Goal: Task Accomplishment & Management: Complete application form

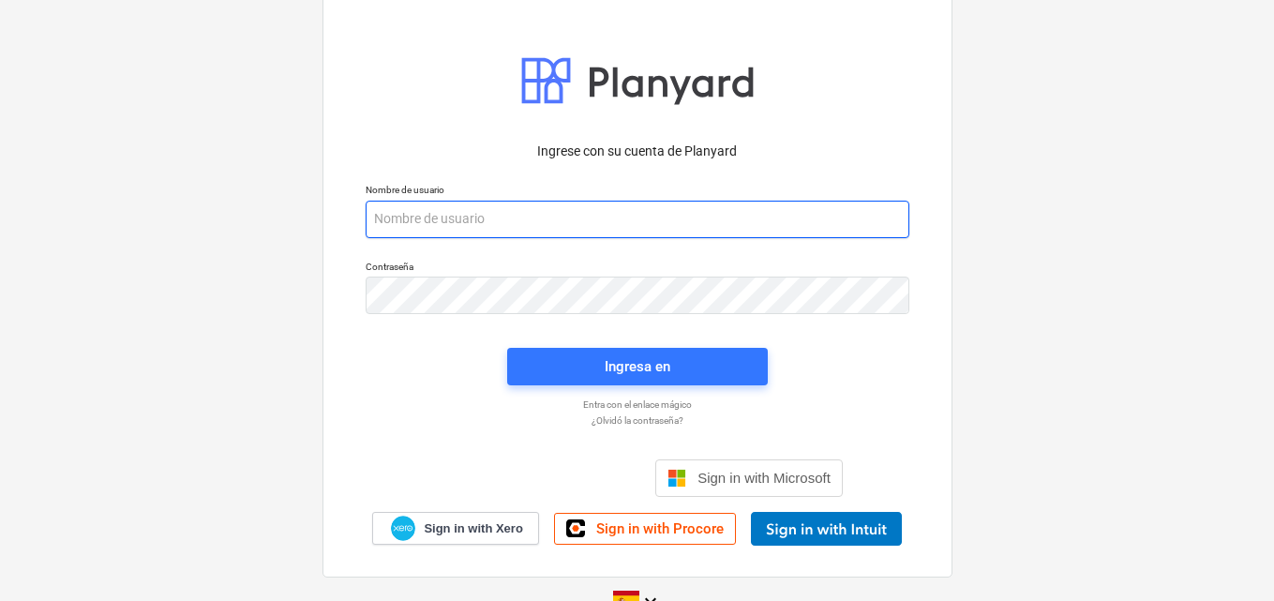
click at [428, 217] on input "email" at bounding box center [638, 219] width 544 height 37
paste input "[EMAIL_ADDRESS][DOMAIN_NAME]"
type input "[EMAIL_ADDRESS][DOMAIN_NAME]"
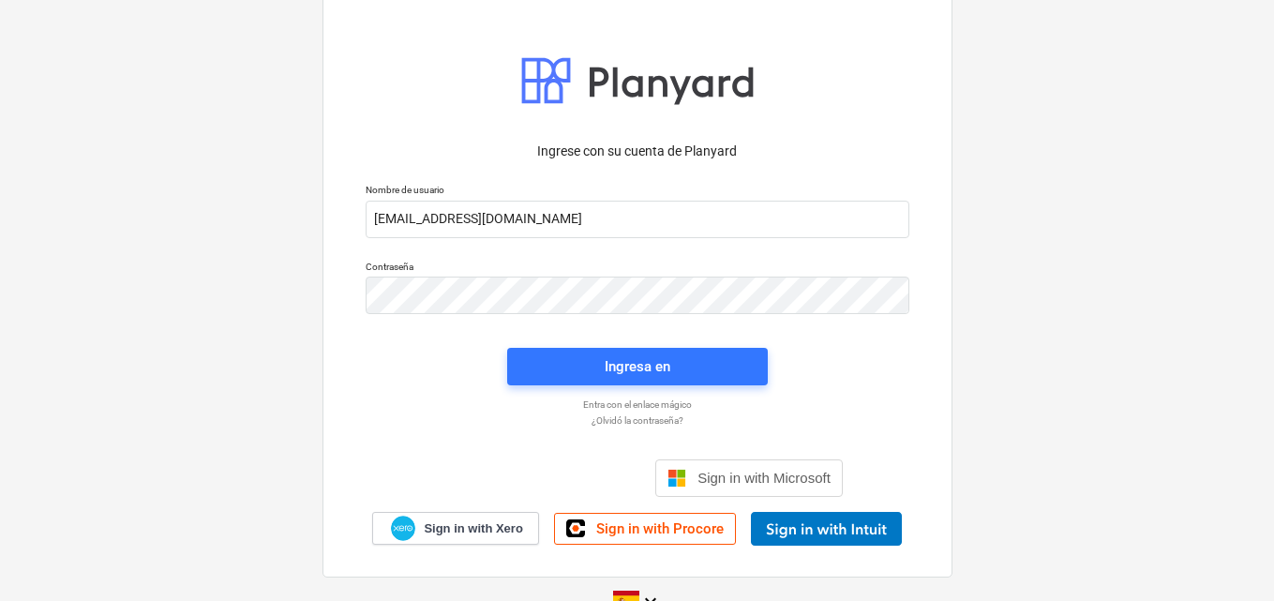
drag, startPoint x: 218, startPoint y: 43, endPoint x: 232, endPoint y: 202, distance: 159.9
click at [594, 365] on span "Ingresa en" at bounding box center [638, 366] width 216 height 24
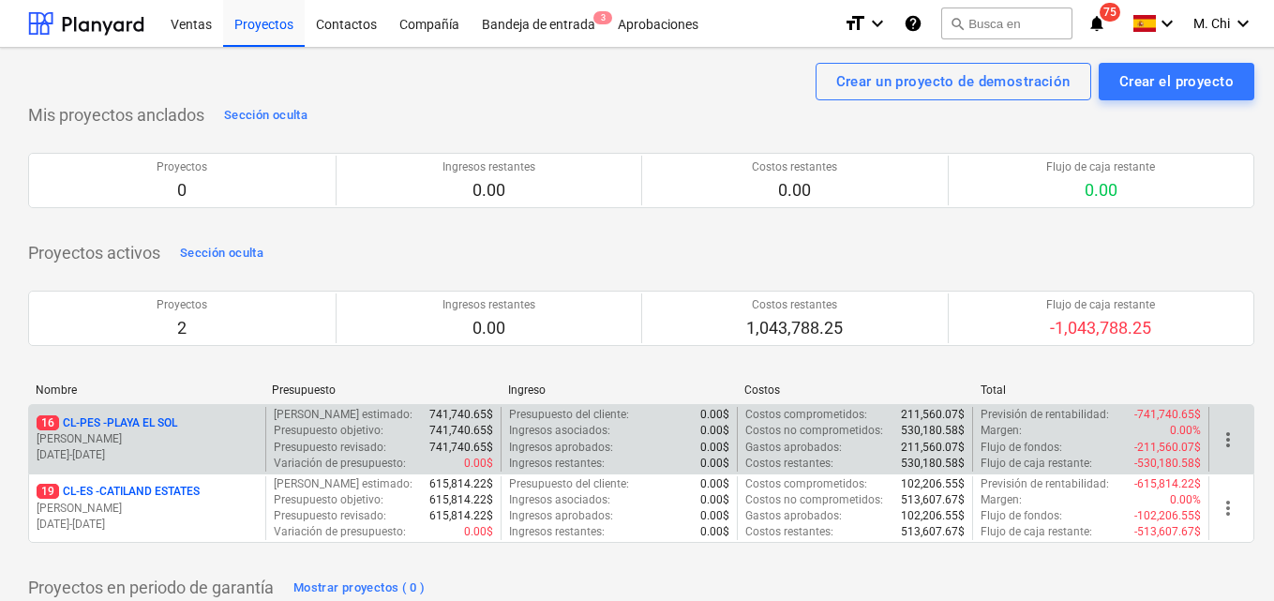
click at [148, 411] on div "16 CL-PES - PLAYA EL [PERSON_NAME] [DATE] - [DATE]" at bounding box center [147, 439] width 236 height 65
click at [133, 438] on p "[PERSON_NAME]" at bounding box center [147, 439] width 221 height 16
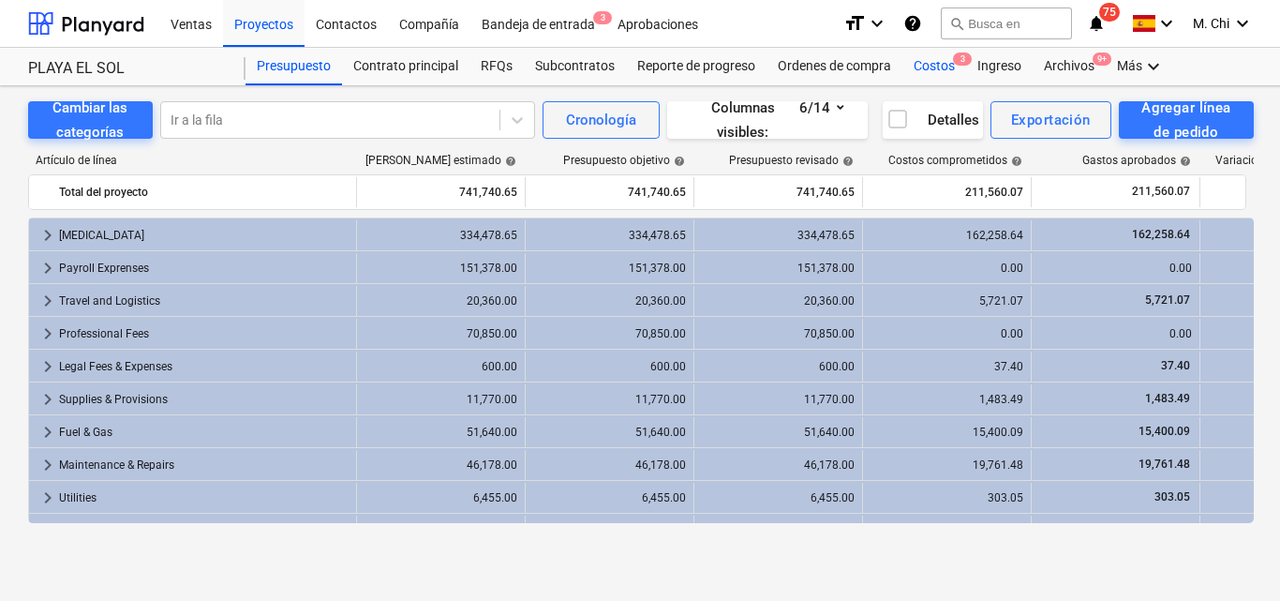
click at [944, 63] on div "Costos 3" at bounding box center [935, 66] width 64 height 37
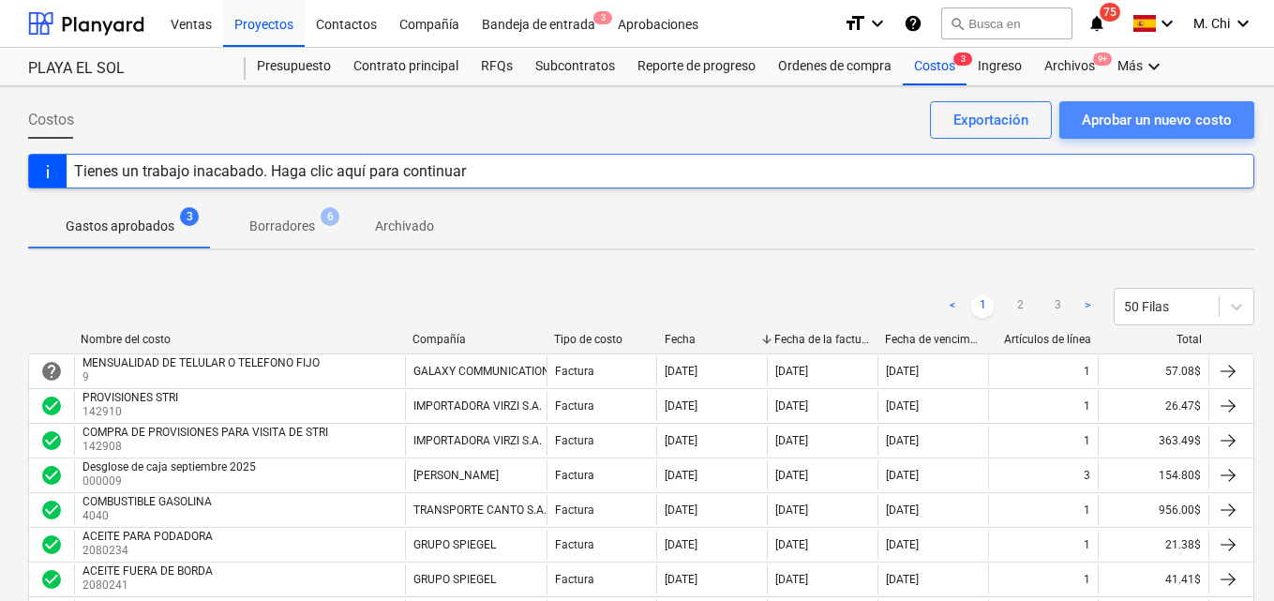
click at [1179, 127] on div "Aprobar un nuevo costo" at bounding box center [1157, 120] width 150 height 24
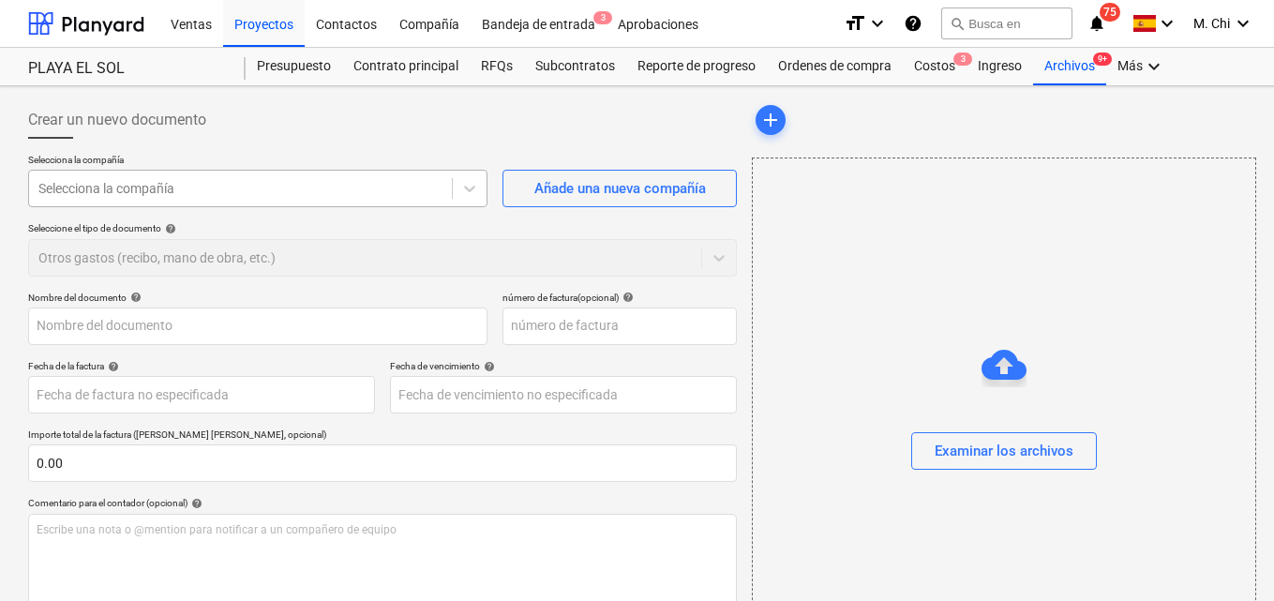
click at [196, 175] on div "Selecciona la compañía" at bounding box center [240, 188] width 423 height 26
click at [935, 71] on div "Costos 3" at bounding box center [935, 66] width 64 height 37
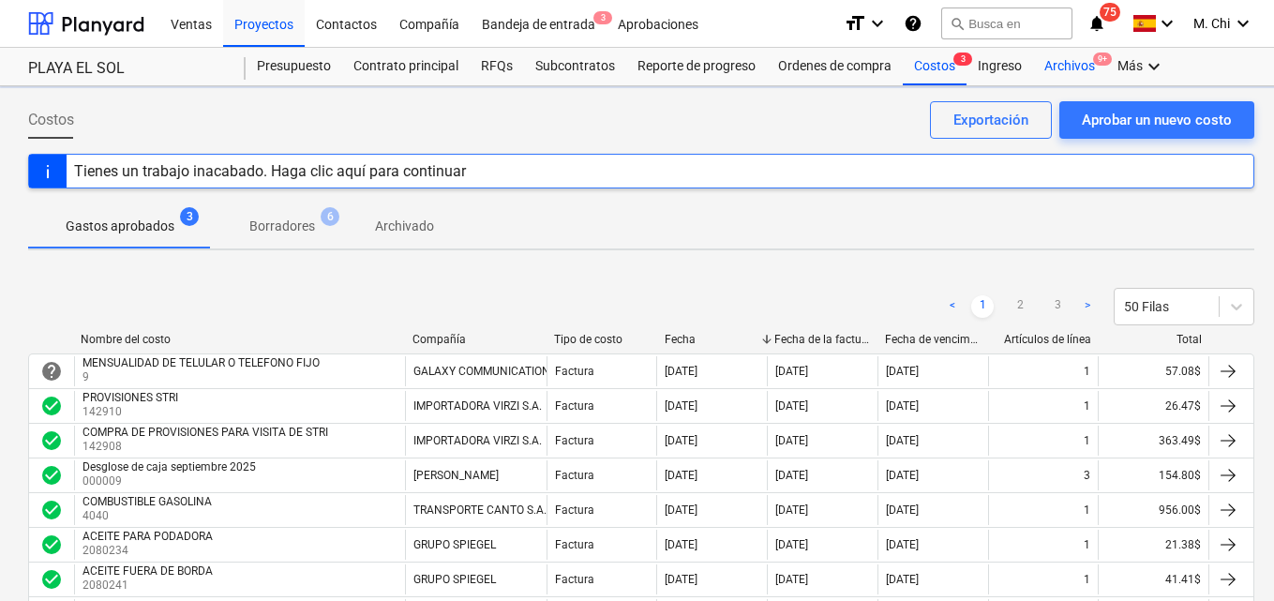
click at [1067, 68] on div "Archivos 9+" at bounding box center [1069, 66] width 73 height 37
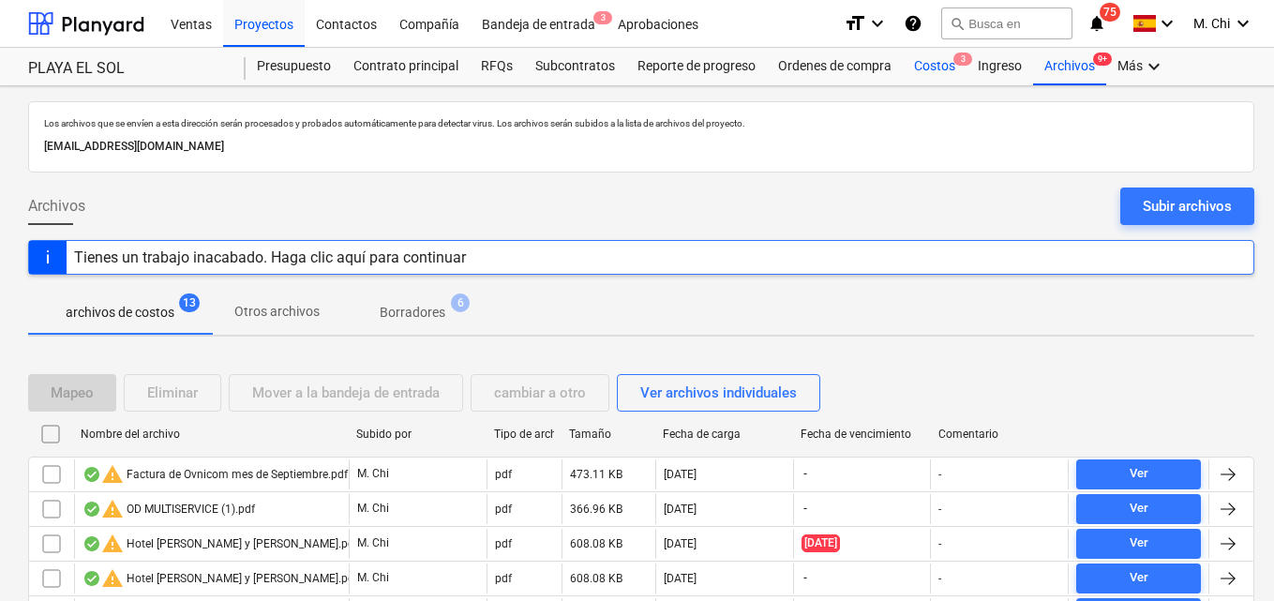
click at [920, 70] on div "Costos 3" at bounding box center [935, 66] width 64 height 37
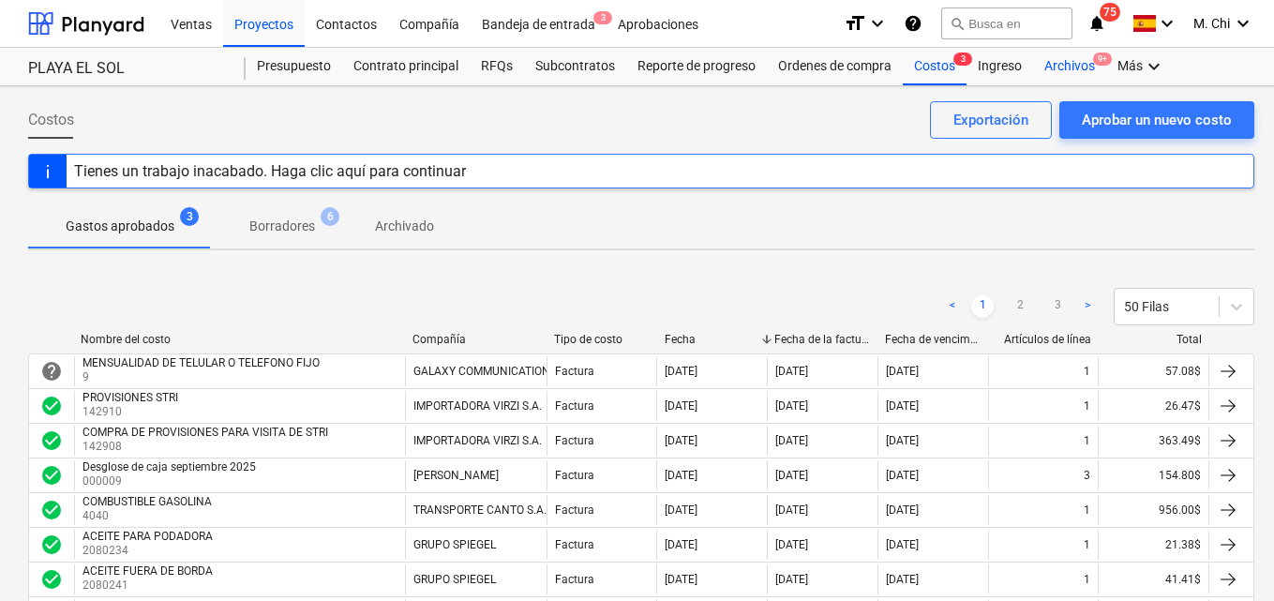
click at [1066, 66] on div "Archivos 9+" at bounding box center [1069, 66] width 73 height 37
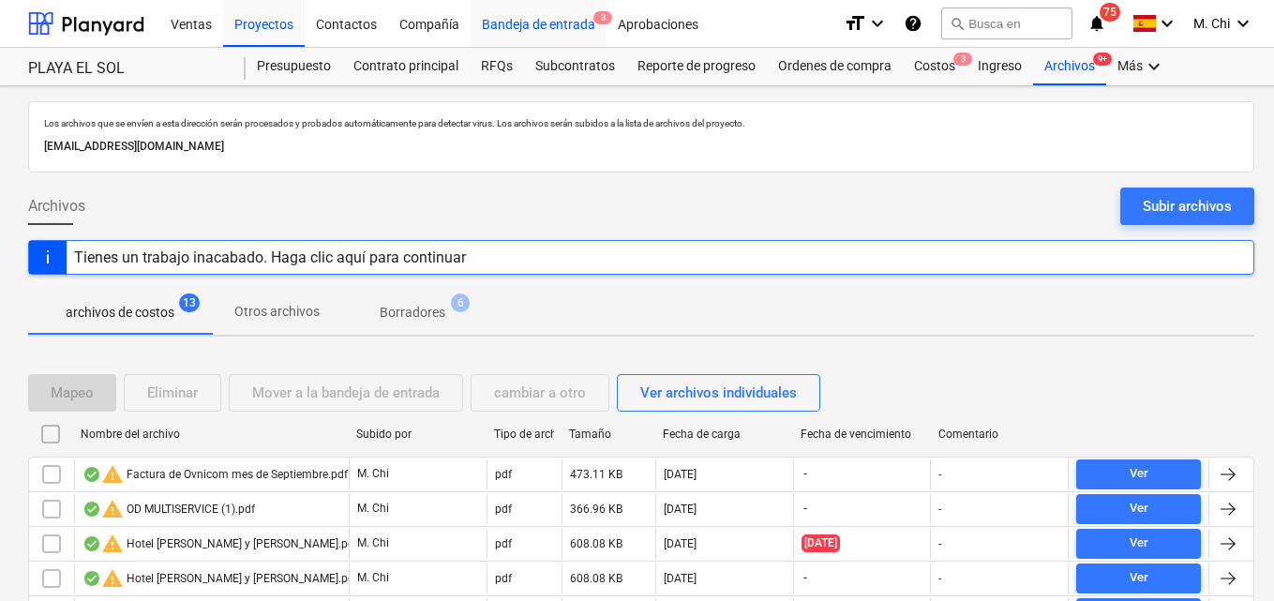
click at [544, 25] on div "Bandeja de entrada 3" at bounding box center [538, 23] width 136 height 48
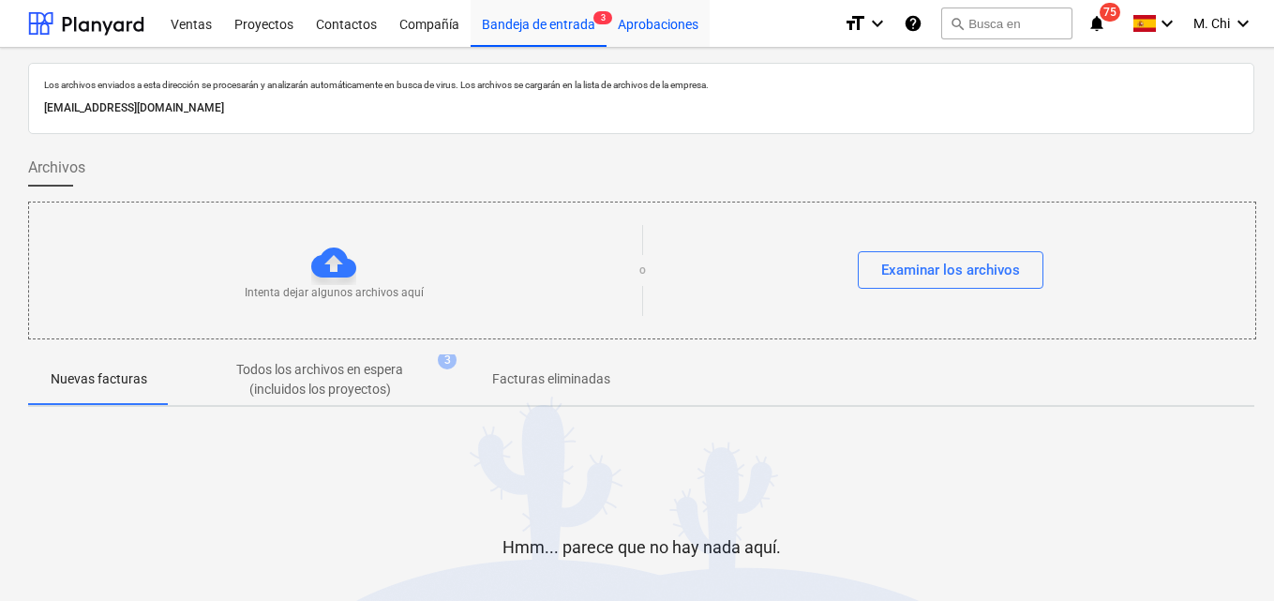
click at [670, 24] on div "Aprobaciones" at bounding box center [657, 23] width 103 height 48
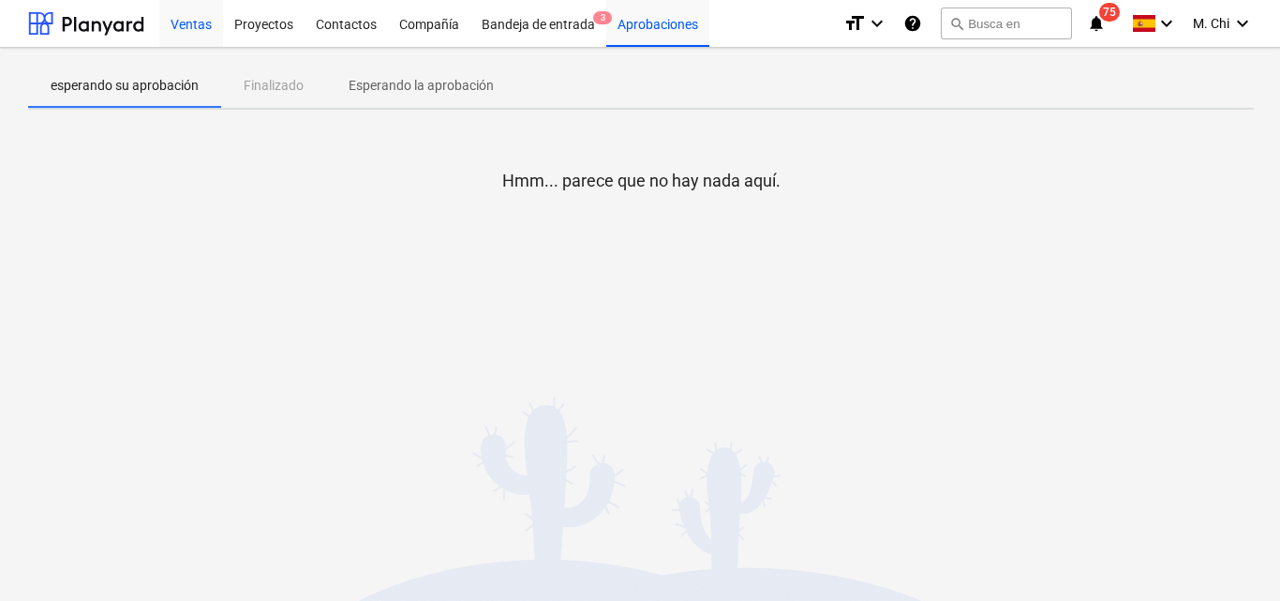
click at [170, 26] on div "Ventas" at bounding box center [191, 23] width 64 height 48
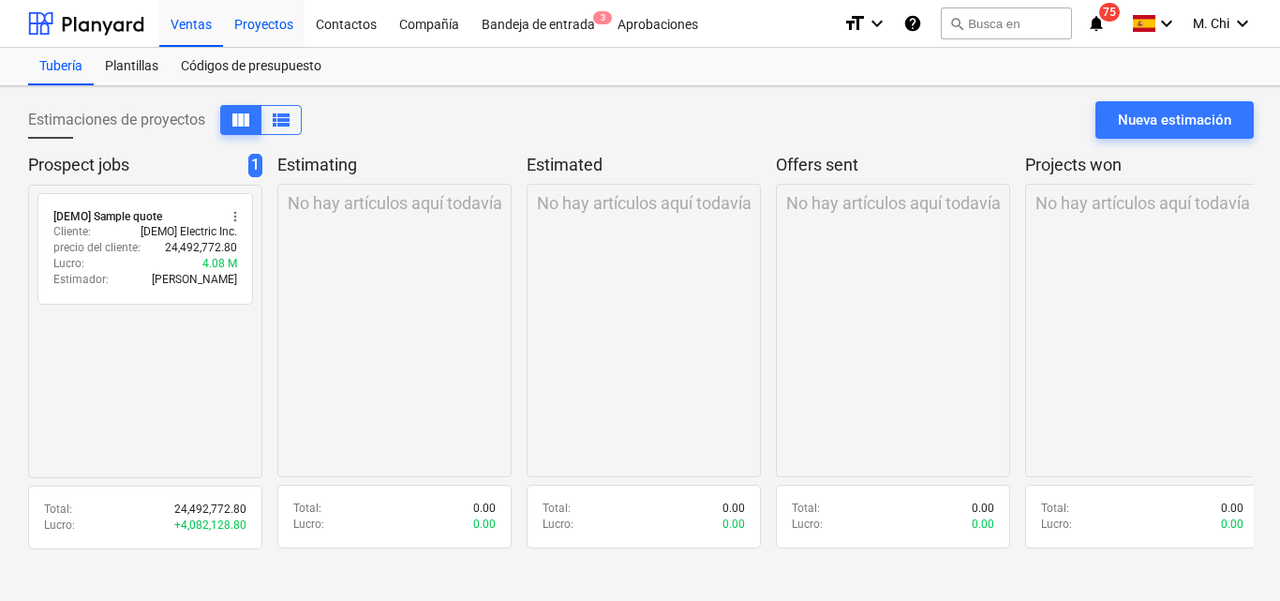
click at [268, 30] on div "Proyectos" at bounding box center [264, 23] width 82 height 48
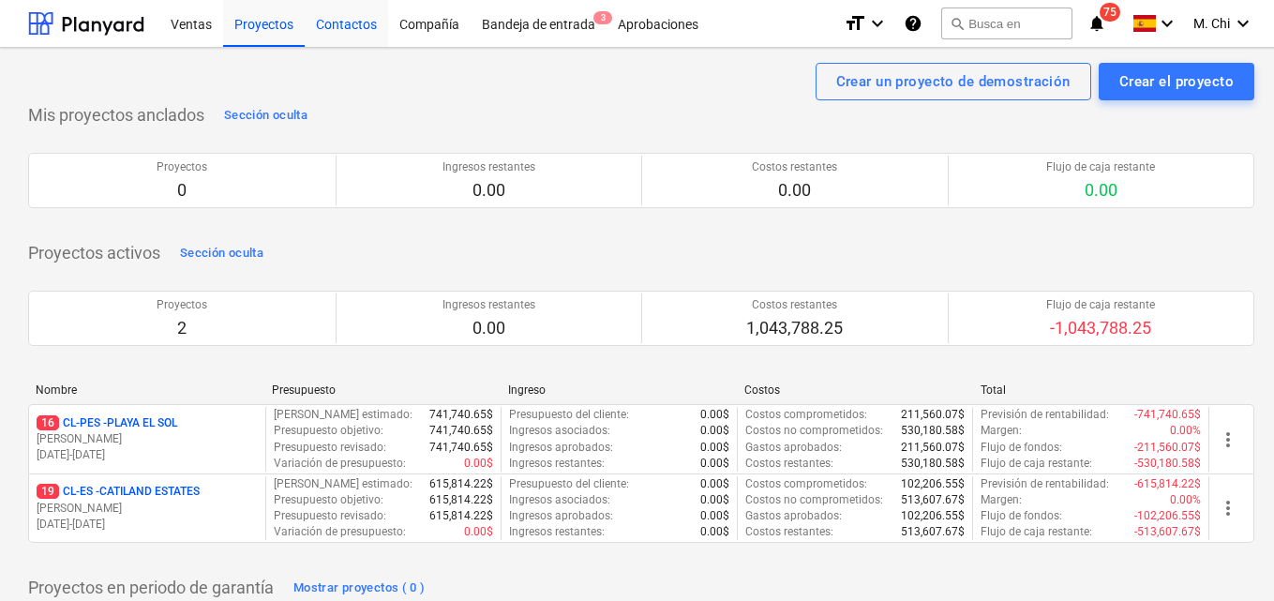
click at [350, 23] on div "Contactos" at bounding box center [346, 23] width 83 height 48
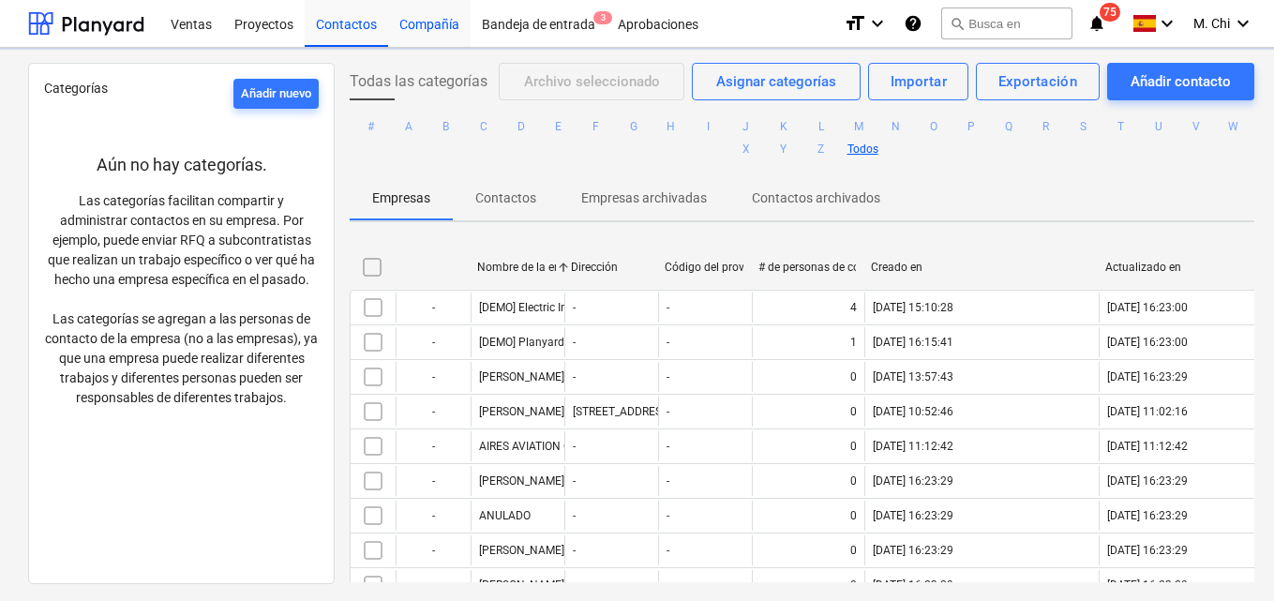
click at [432, 27] on div "Compañía" at bounding box center [429, 23] width 82 height 48
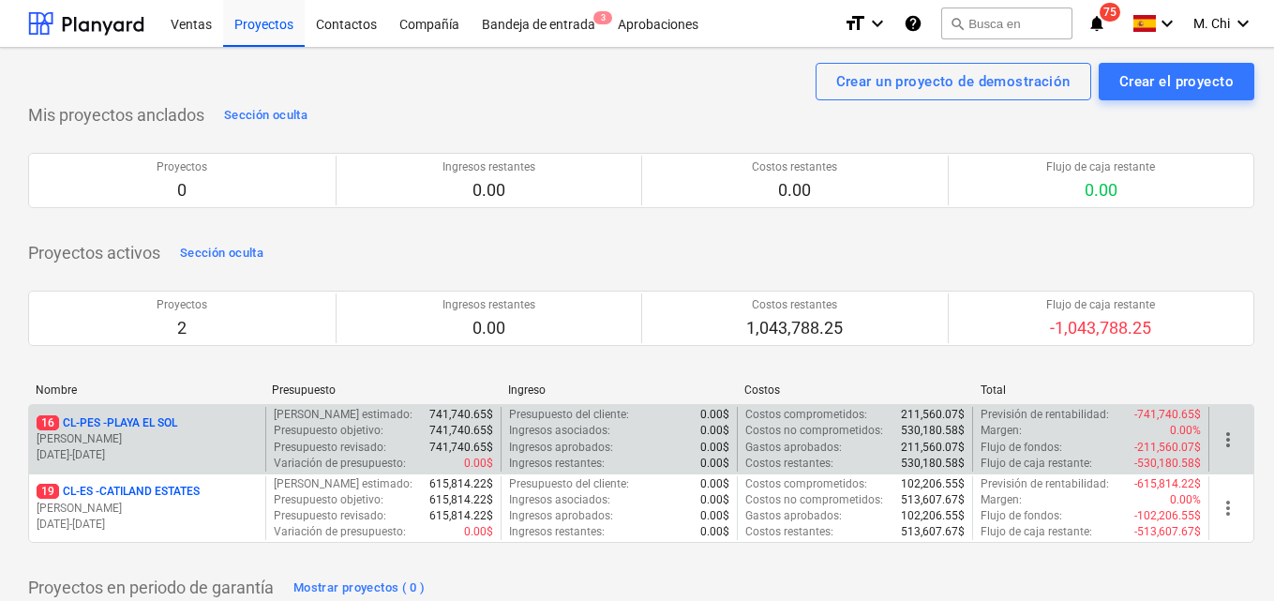
click at [130, 444] on p "[PERSON_NAME]" at bounding box center [147, 439] width 221 height 16
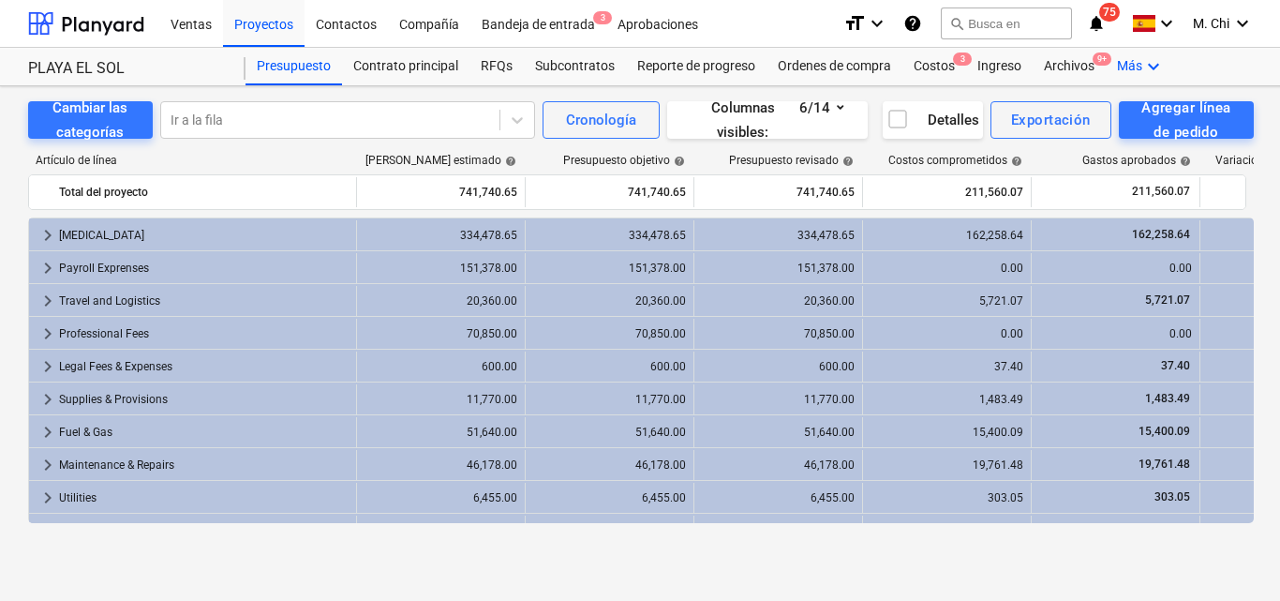
click at [1149, 64] on icon "keyboard_arrow_down" at bounding box center [1153, 66] width 22 height 22
click at [1149, 64] on div at bounding box center [640, 300] width 1280 height 601
click at [936, 65] on div "Costos 3" at bounding box center [935, 66] width 64 height 37
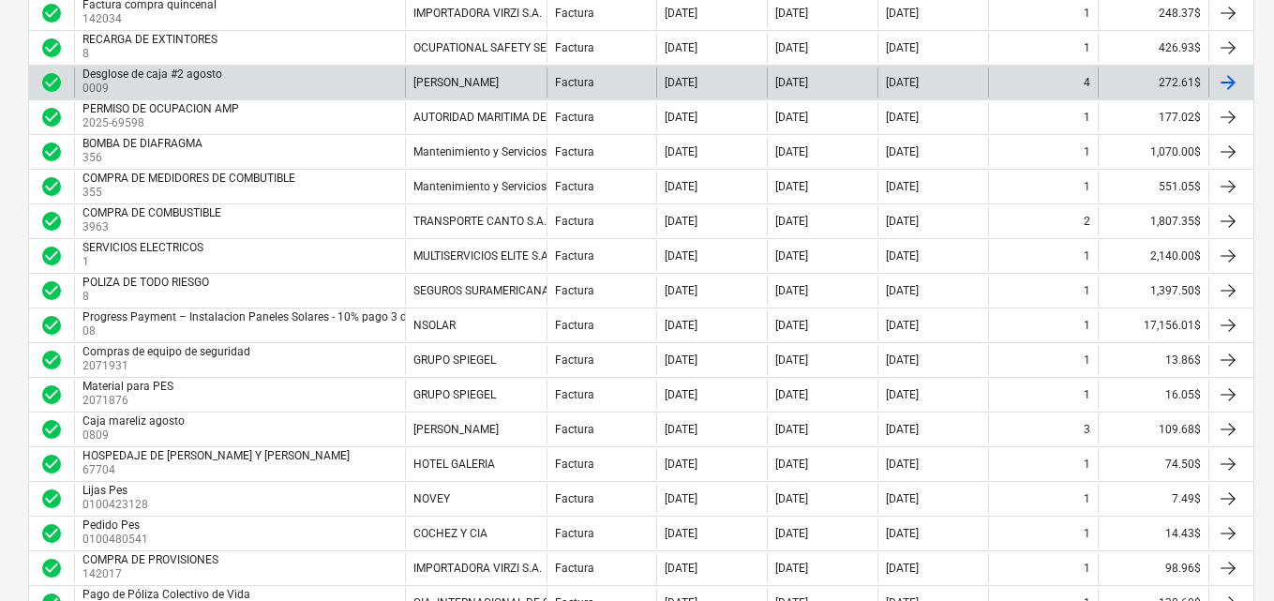
scroll to position [937, 0]
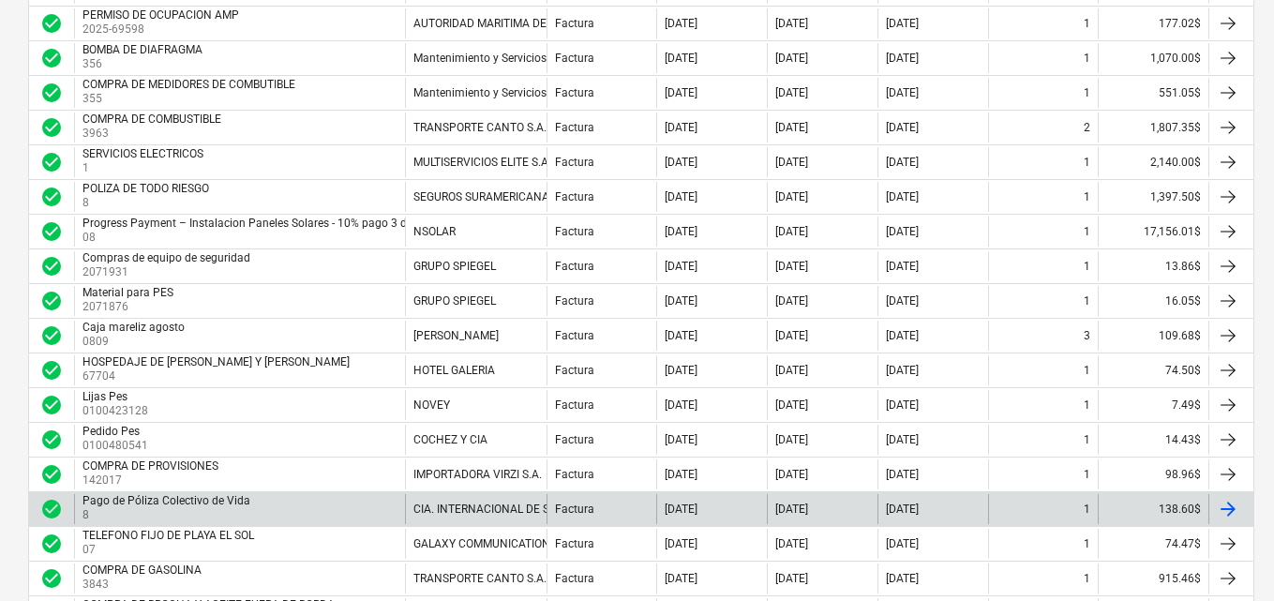
click at [183, 503] on div "Pago de Póliza Colectivo de Vida 8" at bounding box center [168, 508] width 172 height 29
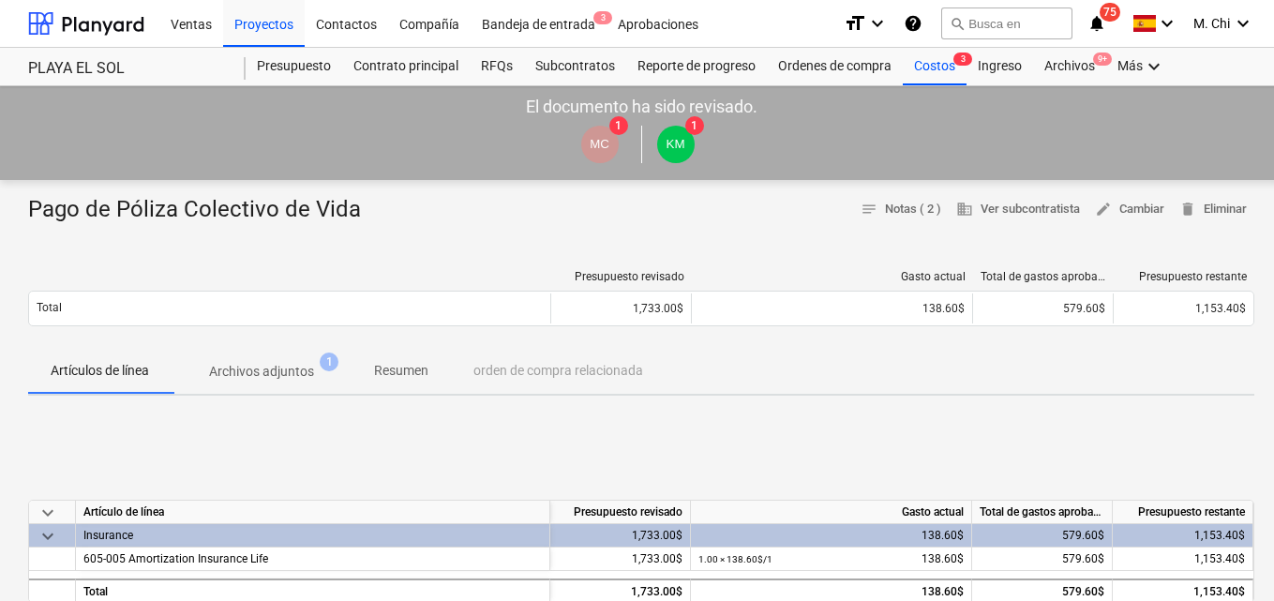
drag, startPoint x: 747, startPoint y: 297, endPoint x: 481, endPoint y: 242, distance: 271.9
click at [937, 69] on div "Costos 3" at bounding box center [935, 66] width 64 height 37
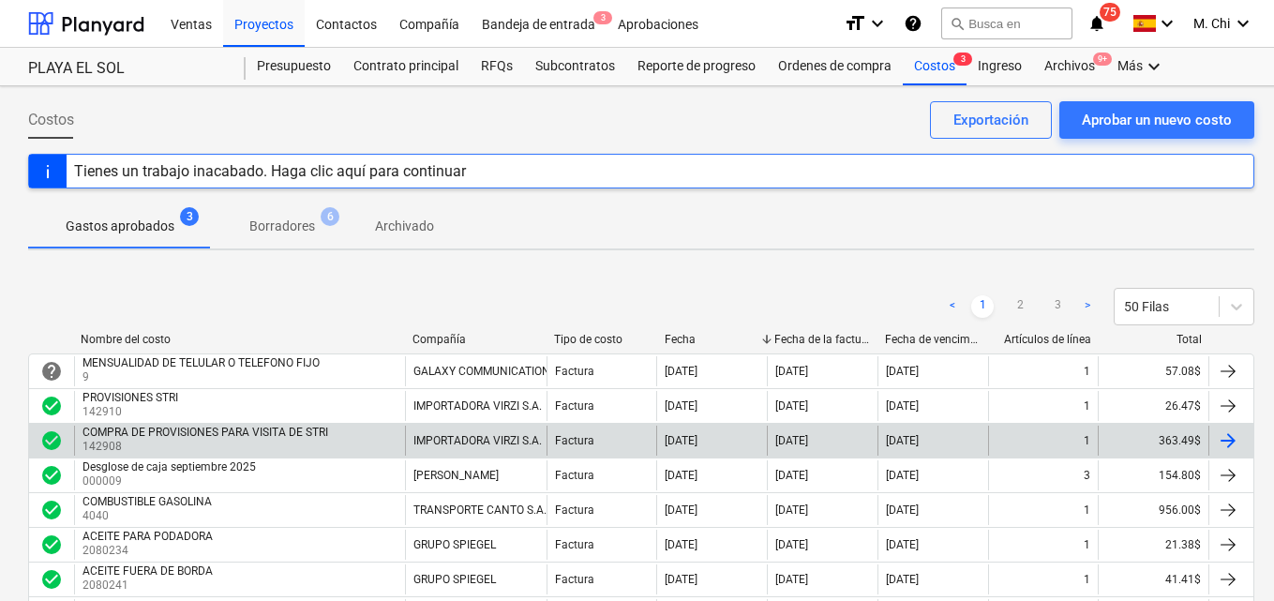
drag, startPoint x: 1123, startPoint y: 402, endPoint x: 1083, endPoint y: 439, distance: 54.4
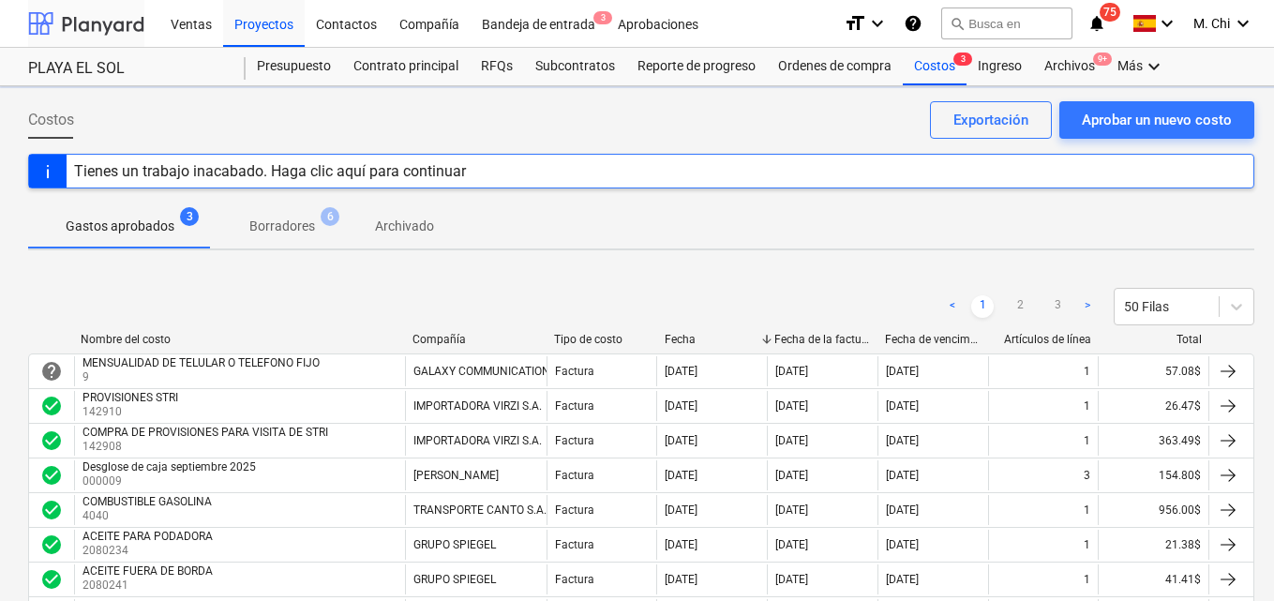
scroll to position [937, 0]
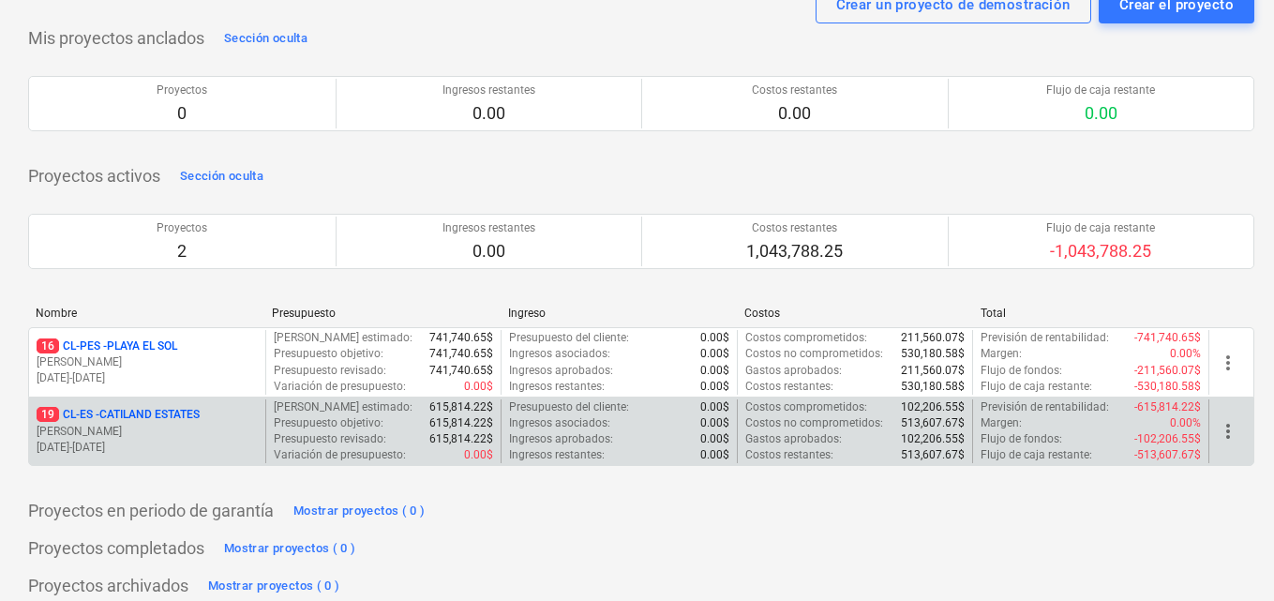
scroll to position [92, 0]
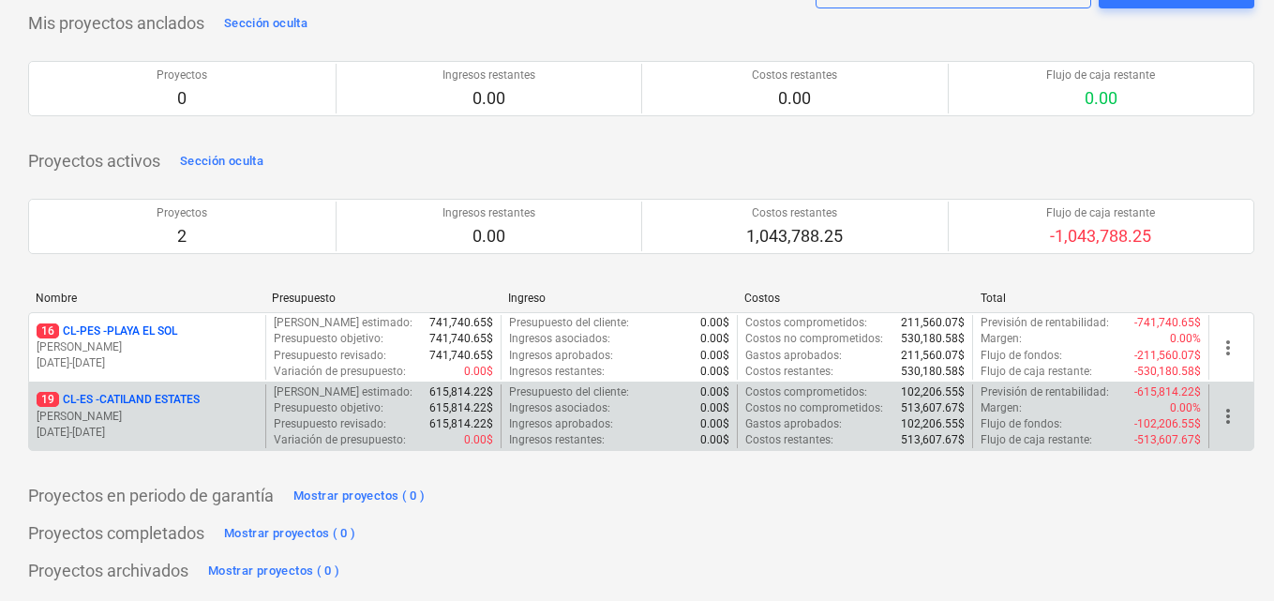
click at [135, 421] on p "[PERSON_NAME]" at bounding box center [147, 417] width 221 height 16
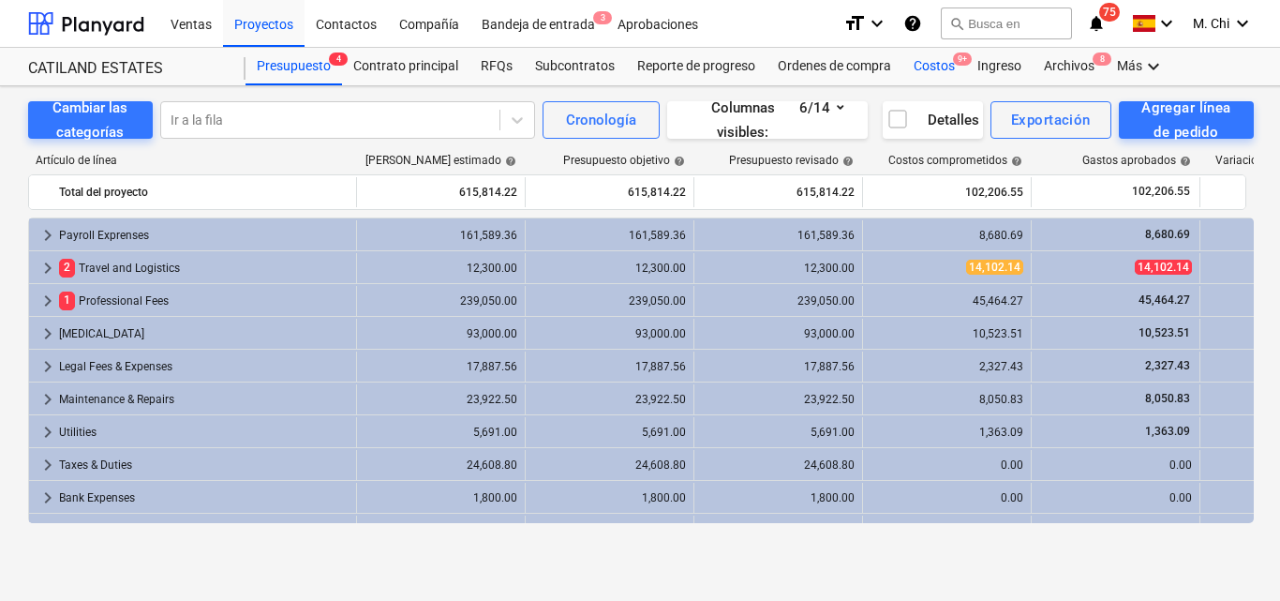
click at [930, 64] on div "Costos 9+" at bounding box center [935, 66] width 64 height 37
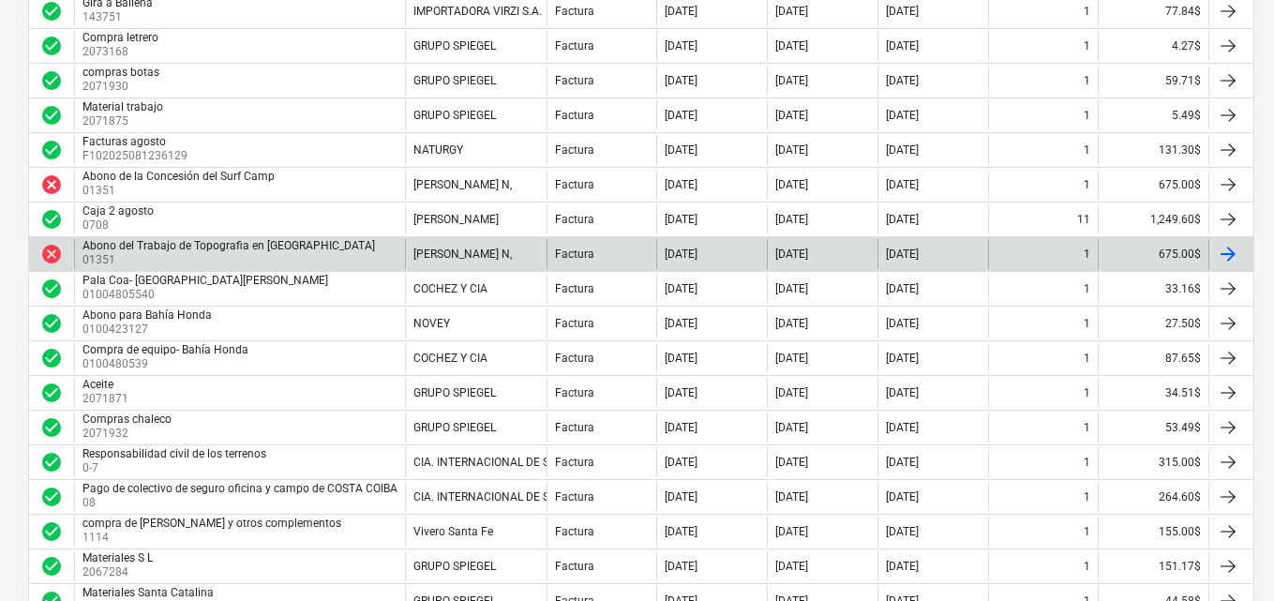
scroll to position [1406, 0]
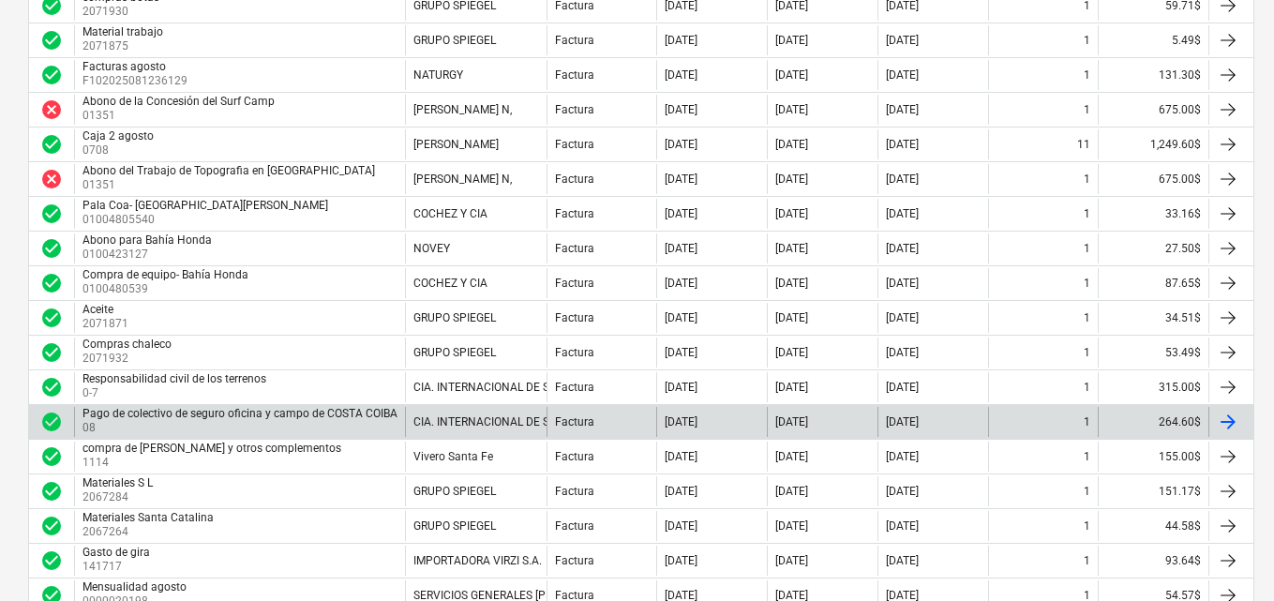
click at [219, 422] on p "08" at bounding box center [241, 428] width 319 height 16
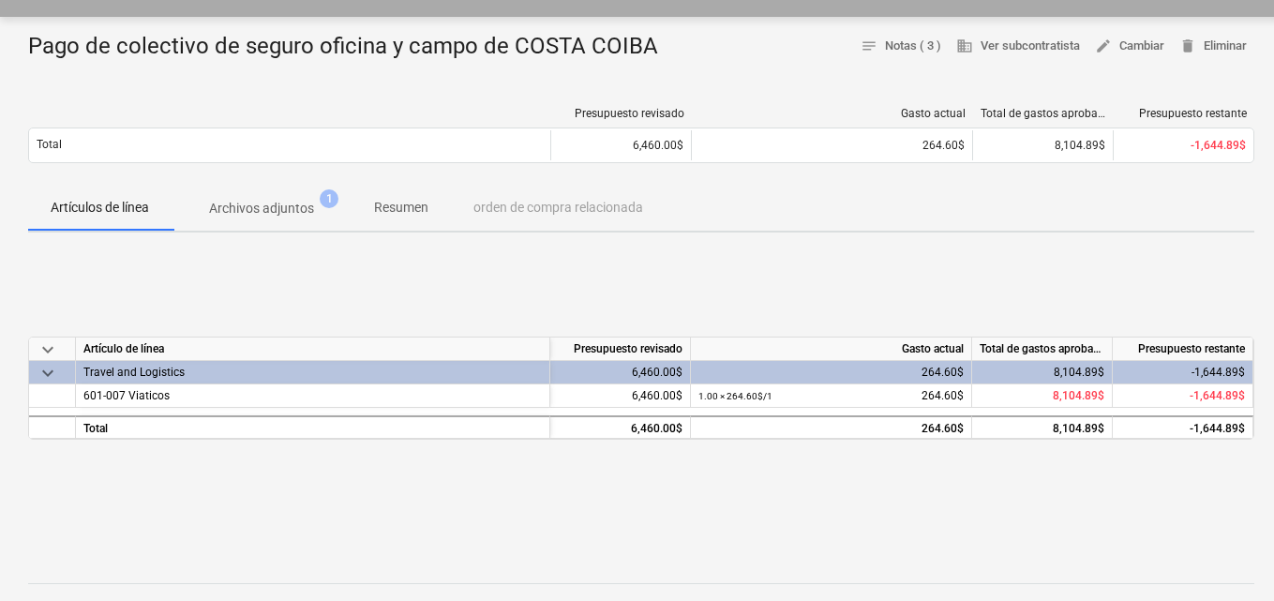
scroll to position [187, 0]
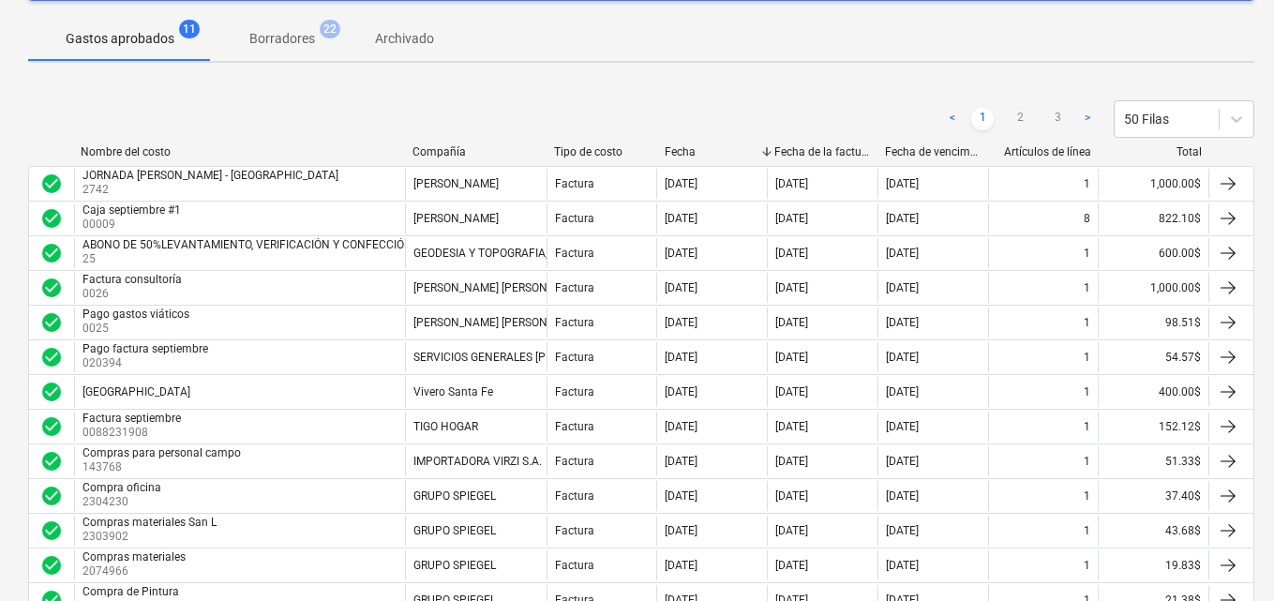
scroll to position [1406, 0]
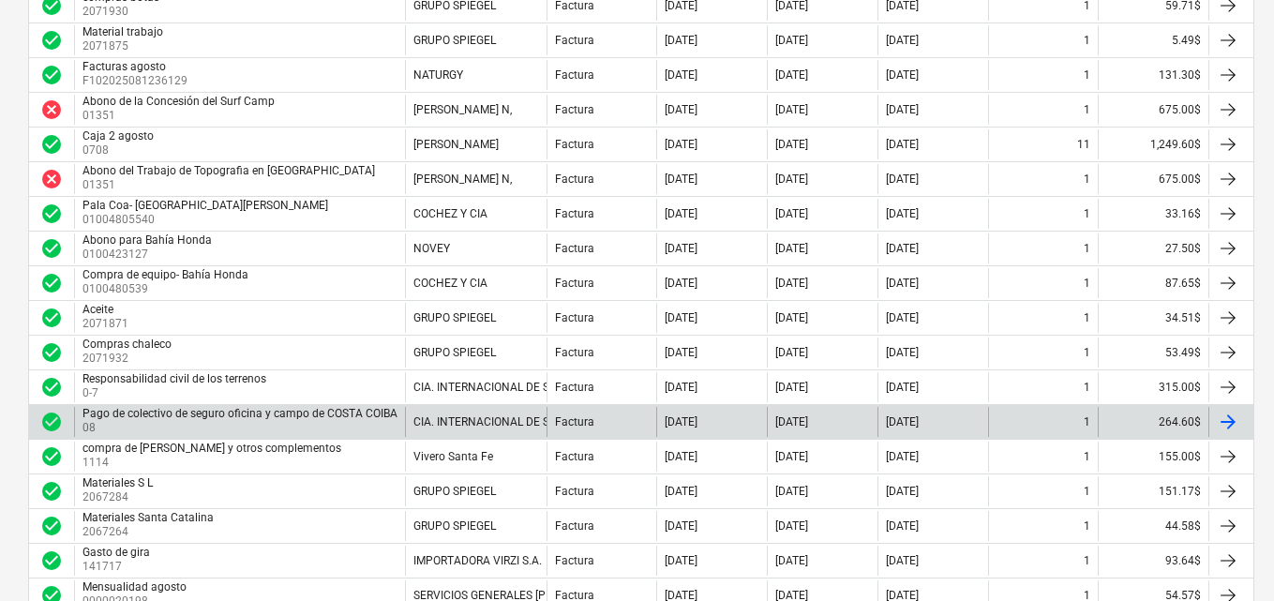
click at [1222, 423] on div at bounding box center [1228, 422] width 22 height 22
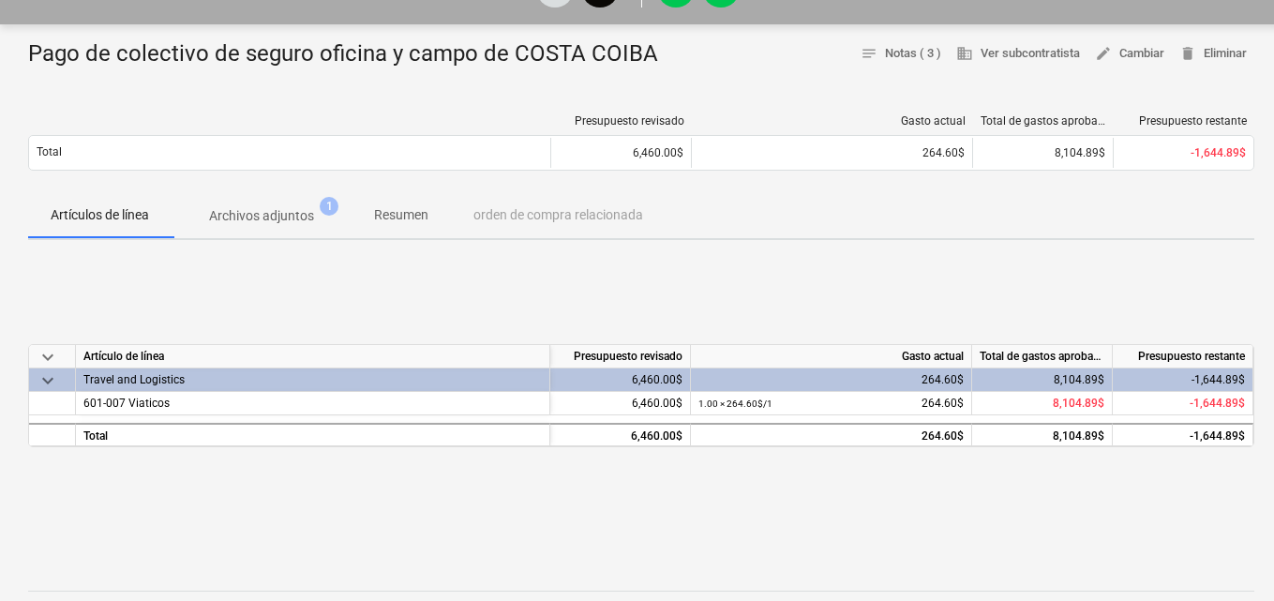
scroll to position [187, 0]
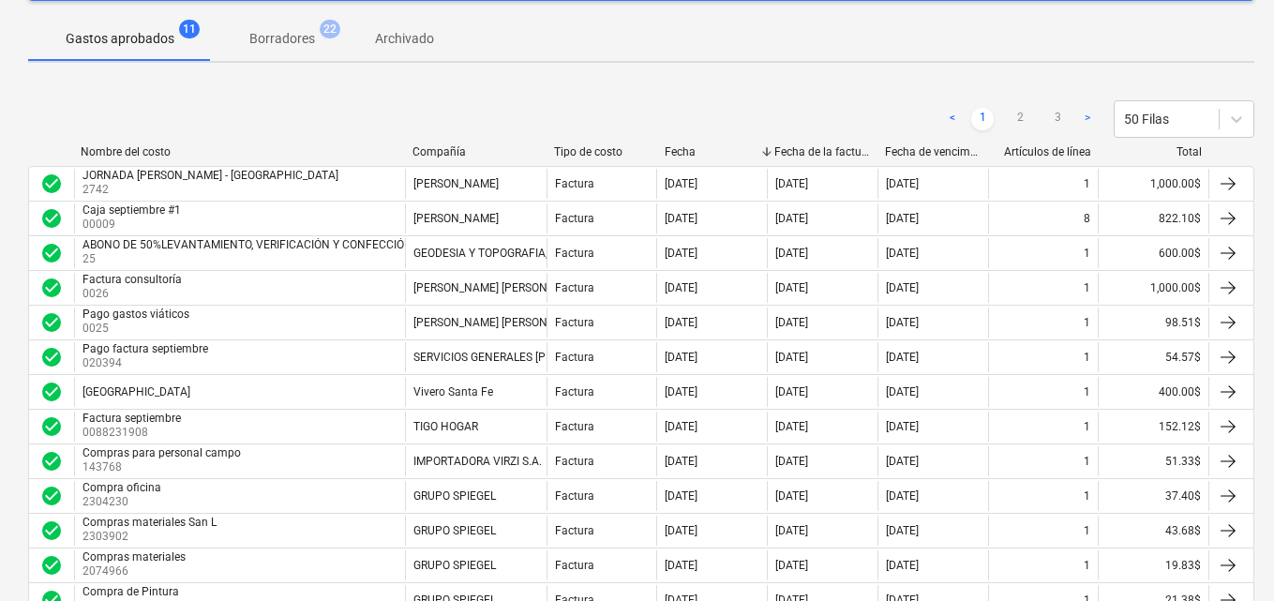
scroll to position [1406, 0]
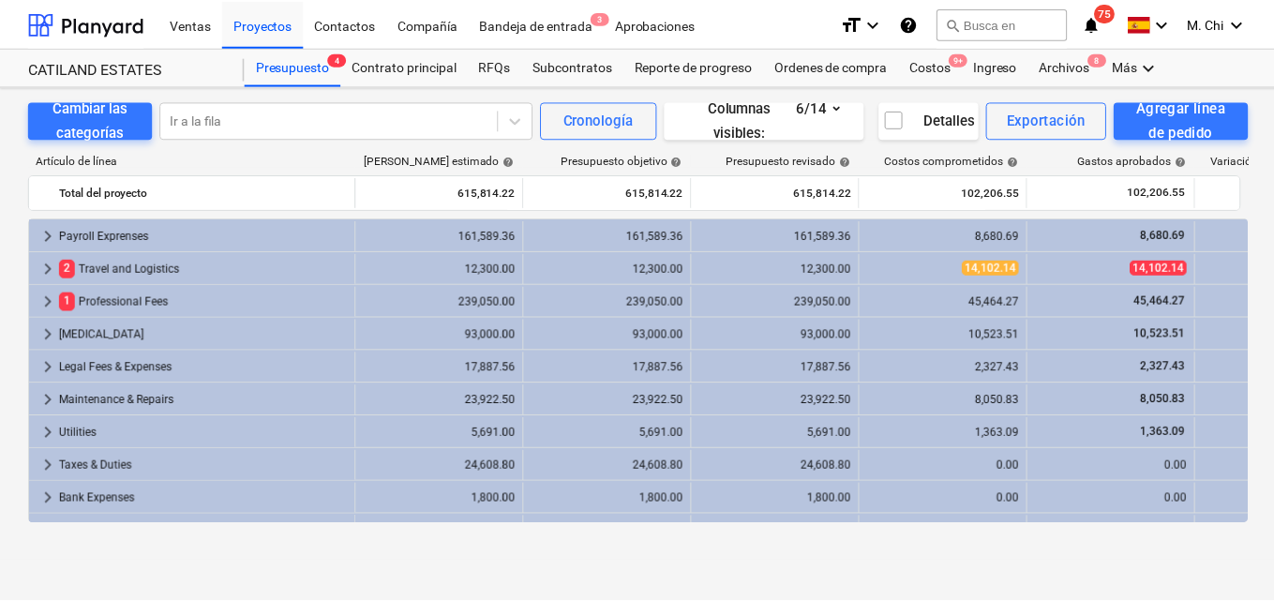
scroll to position [92, 0]
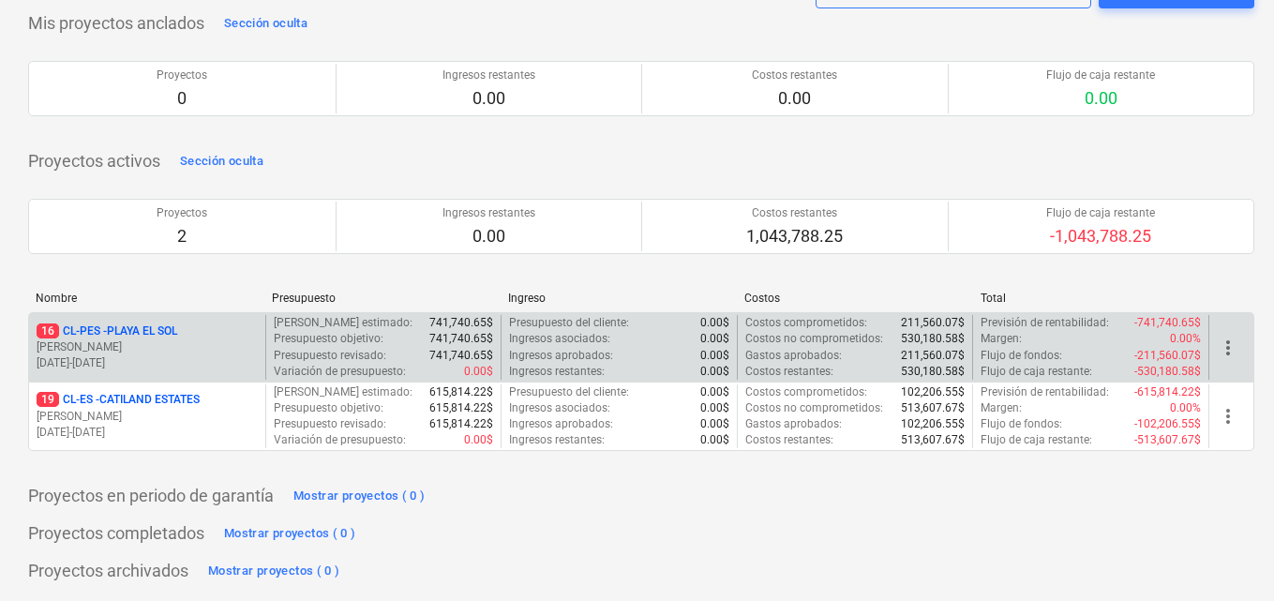
click at [152, 351] on p "[PERSON_NAME]" at bounding box center [147, 347] width 221 height 16
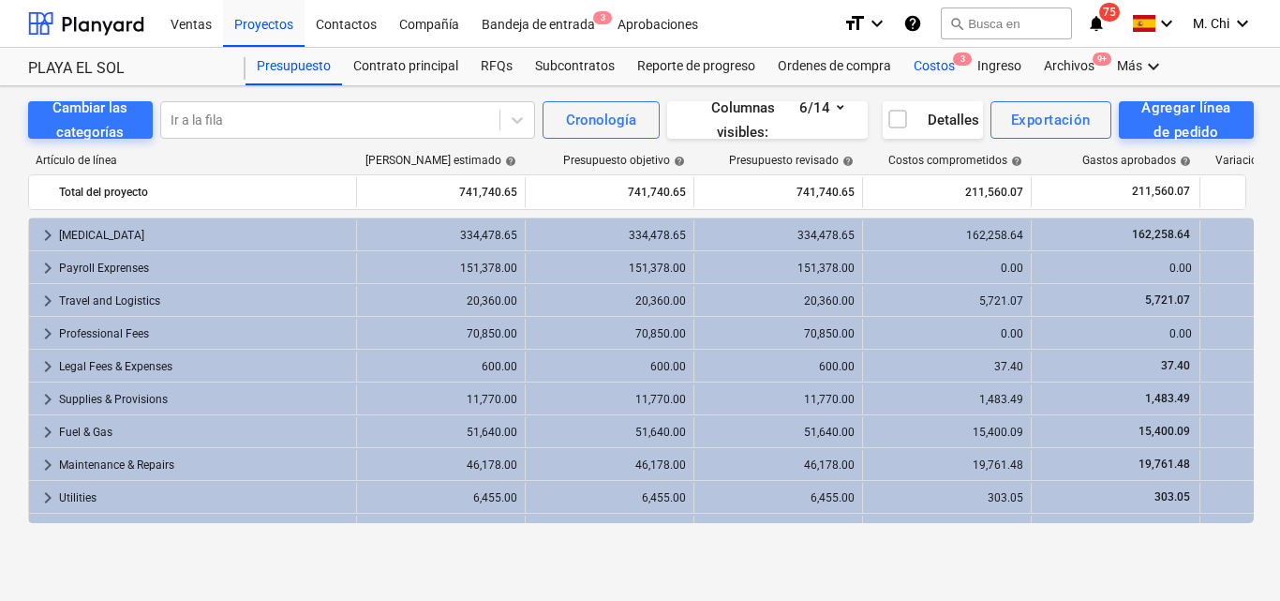
click at [943, 65] on div "Costos 3" at bounding box center [935, 66] width 64 height 37
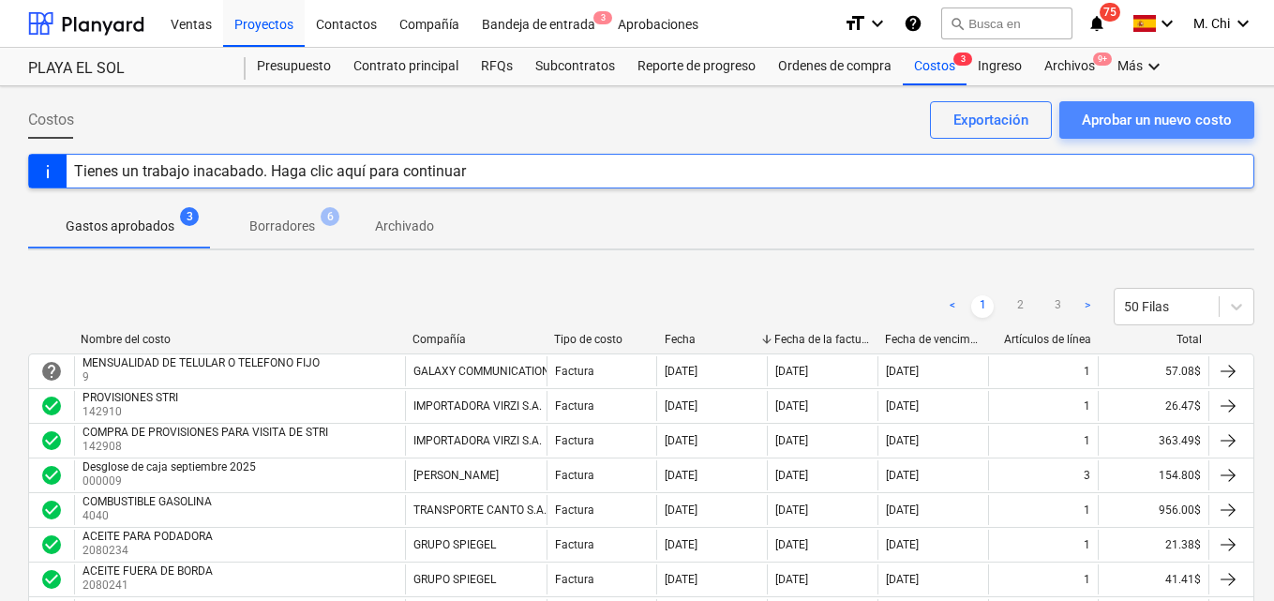
click at [1118, 119] on div "Aprobar un nuevo costo" at bounding box center [1157, 120] width 150 height 24
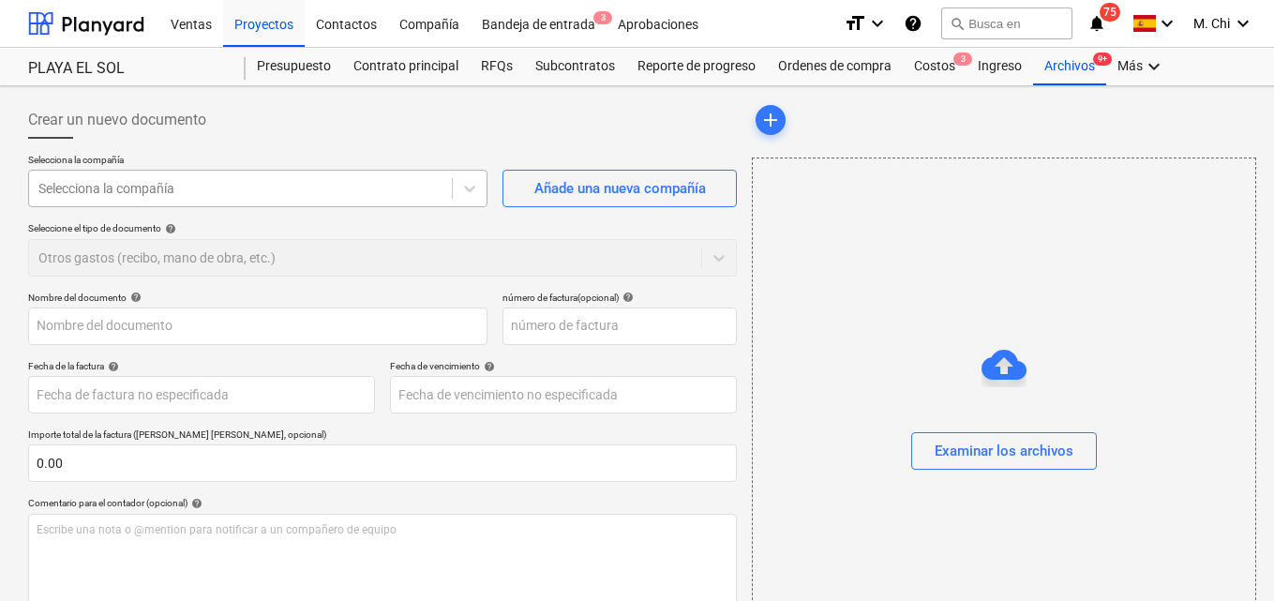
drag, startPoint x: 164, startPoint y: 202, endPoint x: 166, endPoint y: 191, distance: 10.5
click at [164, 199] on div "Selecciona la compañía" at bounding box center [240, 188] width 423 height 26
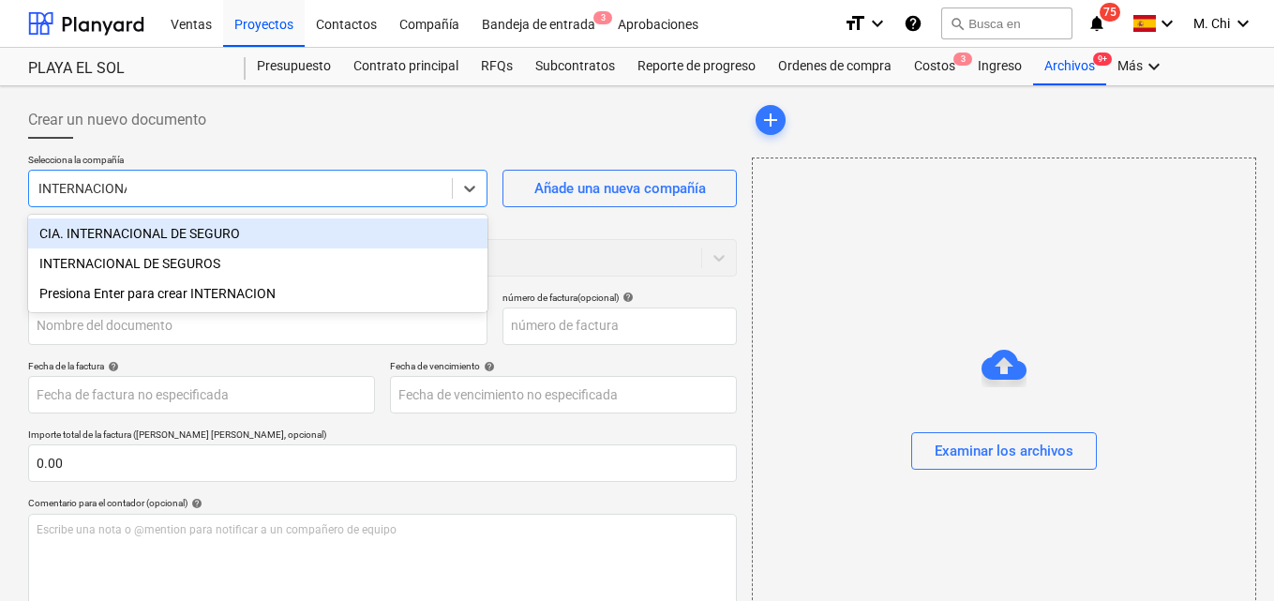
type input "INTERNACIONAL"
click at [121, 231] on div "CIA. INTERNACIONAL DE SEGURO" at bounding box center [257, 233] width 459 height 30
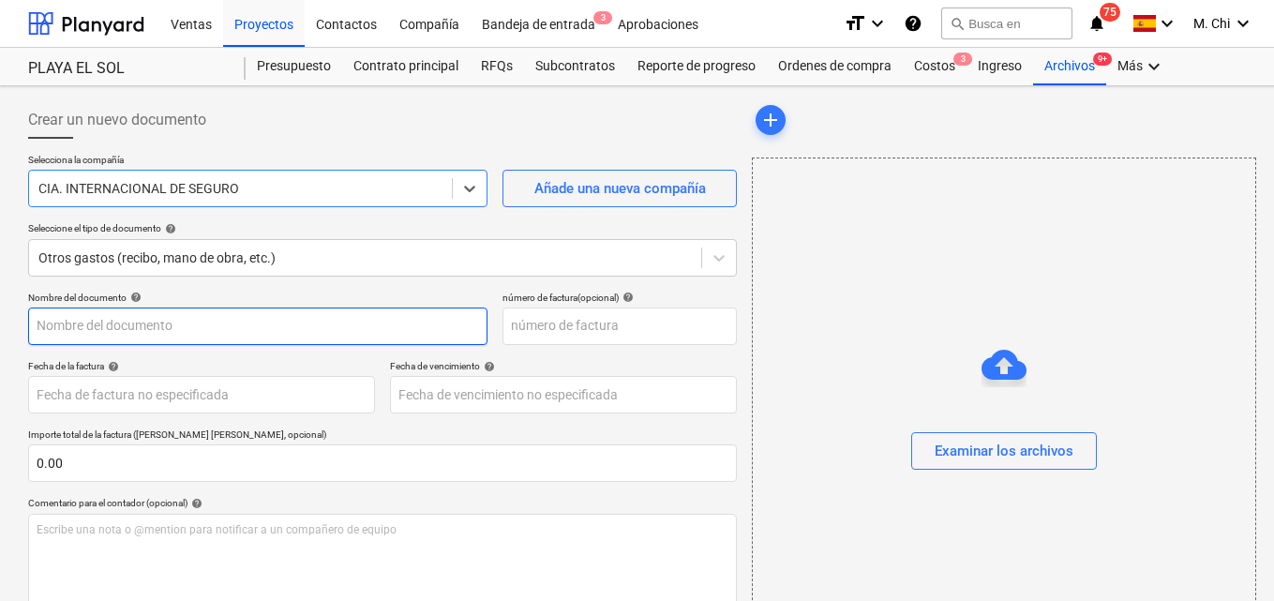
click at [89, 325] on input "text" at bounding box center [257, 325] width 459 height 37
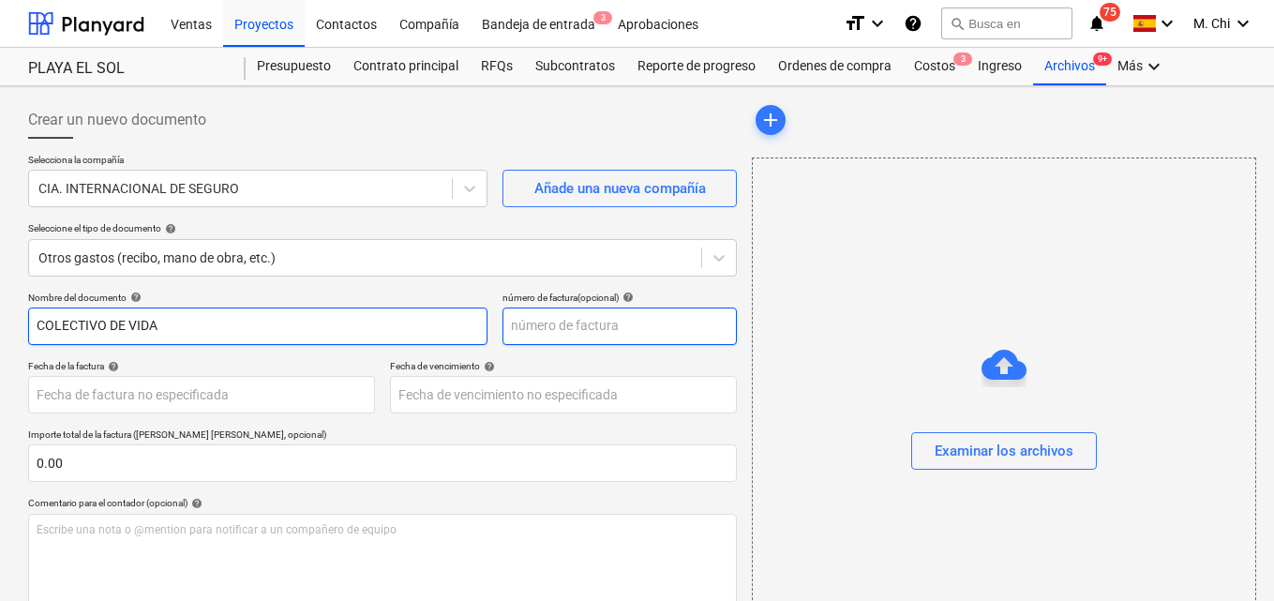
type input "COLECTIVO DE VIDA"
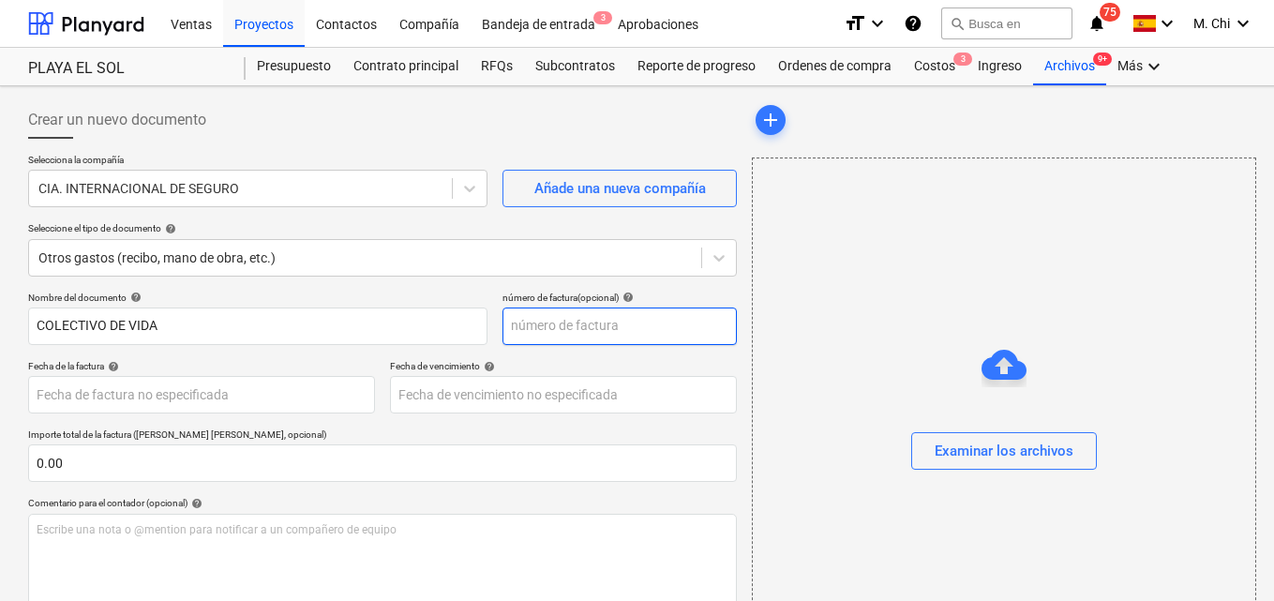
click at [563, 327] on input "text" at bounding box center [619, 325] width 234 height 37
type input "10"
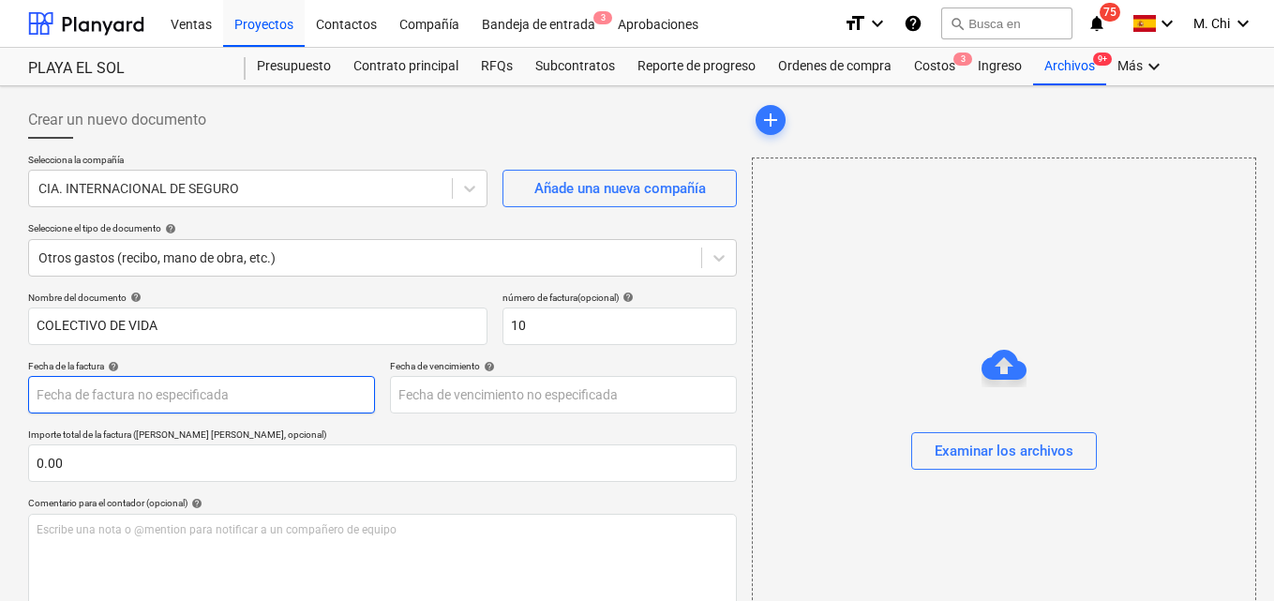
click at [105, 398] on body "Ventas Proyectos Contactos Compañía Bandeja de entrada 3 Aprobaciones format_si…" at bounding box center [637, 300] width 1274 height 601
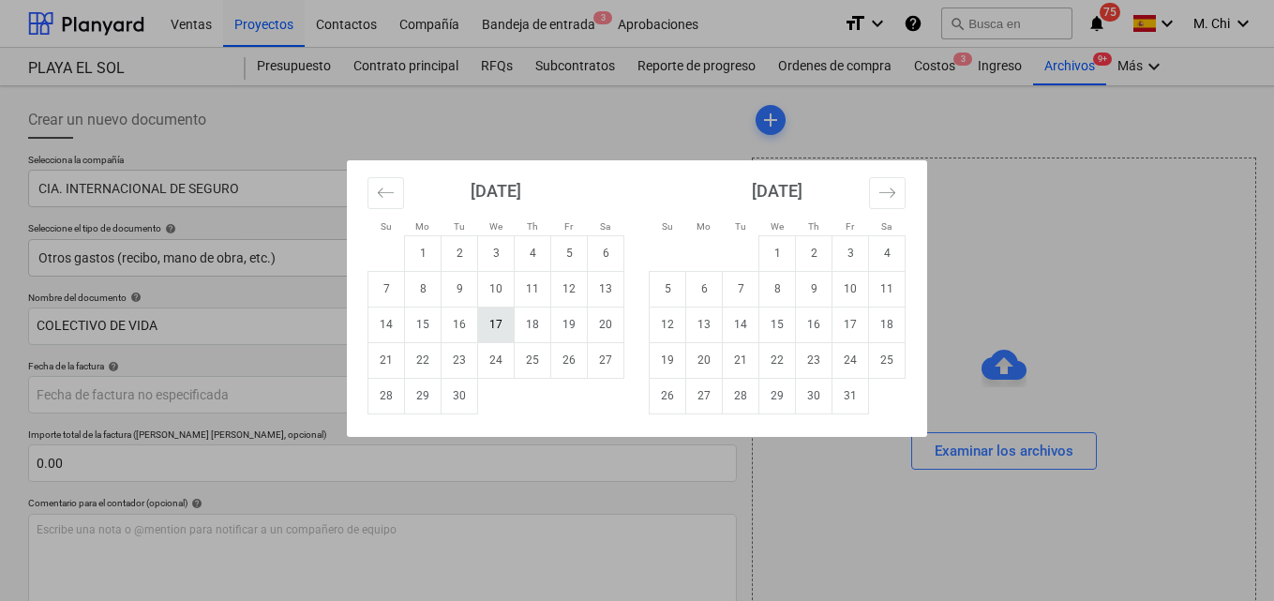
click at [490, 322] on td "17" at bounding box center [496, 324] width 37 height 36
type input "[DATE]"
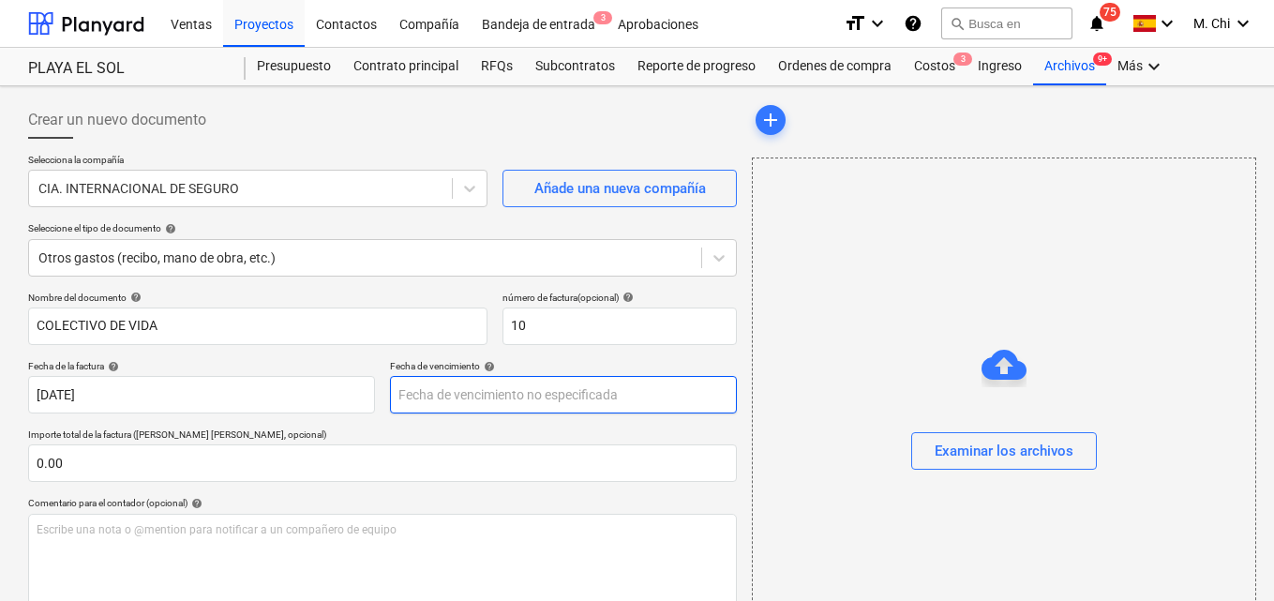
click at [439, 380] on body "Ventas Proyectos Contactos Compañía Bandeja de entrada 3 Aprobaciones format_si…" at bounding box center [637, 300] width 1274 height 601
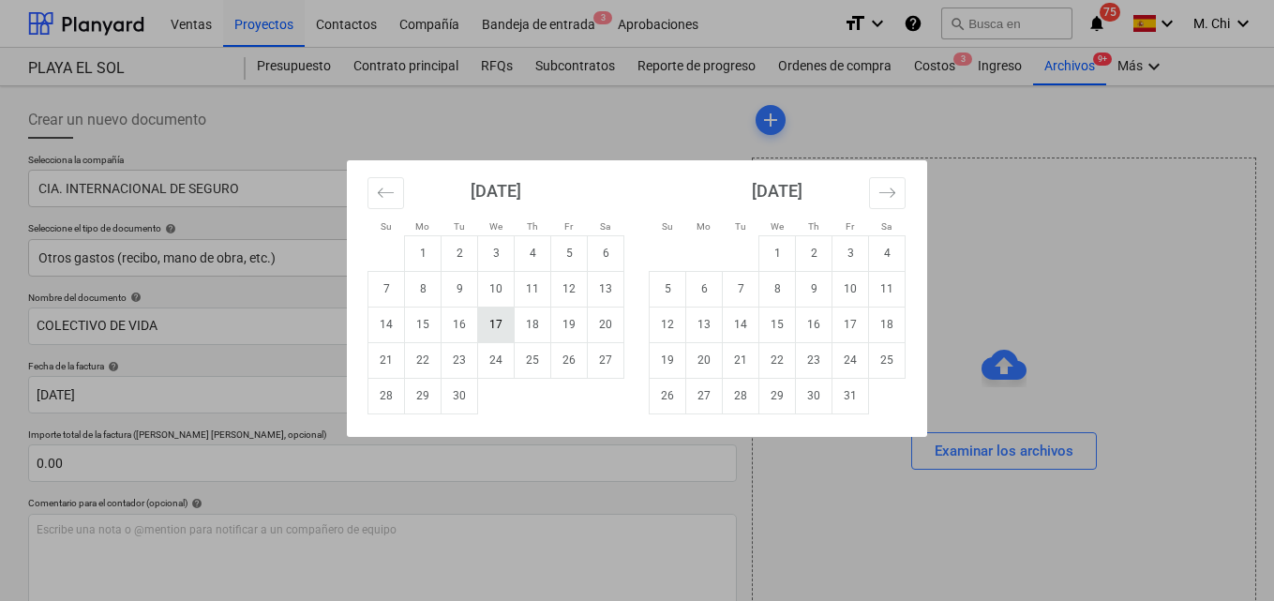
click at [499, 322] on td "17" at bounding box center [496, 324] width 37 height 36
type input "[DATE]"
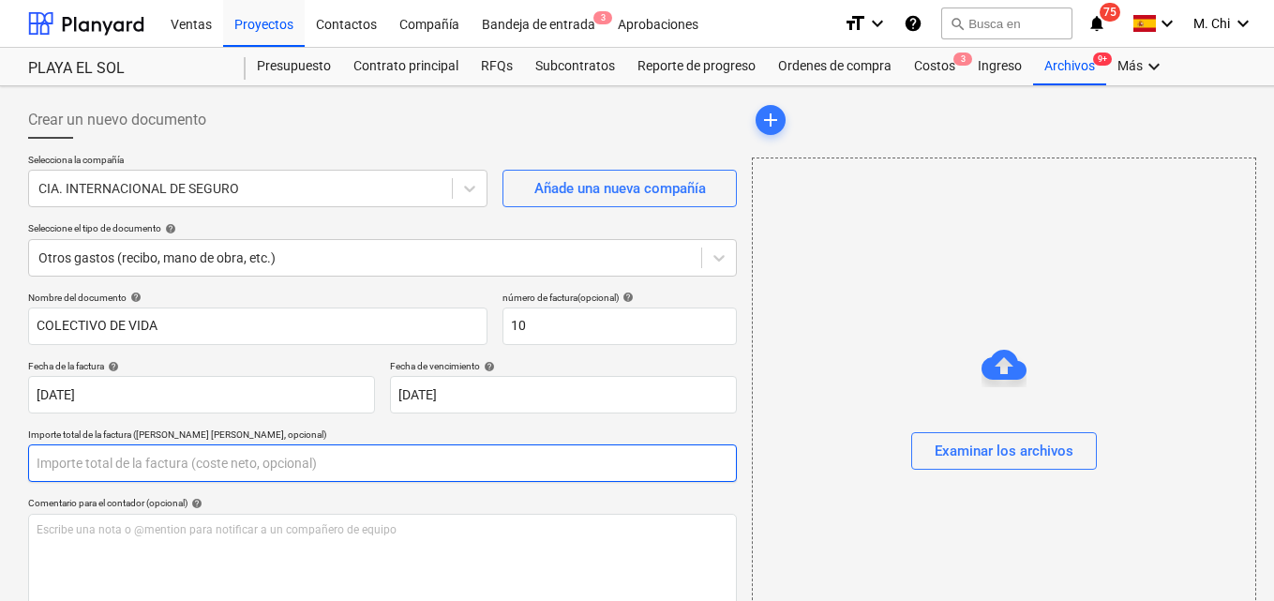
click at [102, 458] on input "text" at bounding box center [382, 462] width 709 height 37
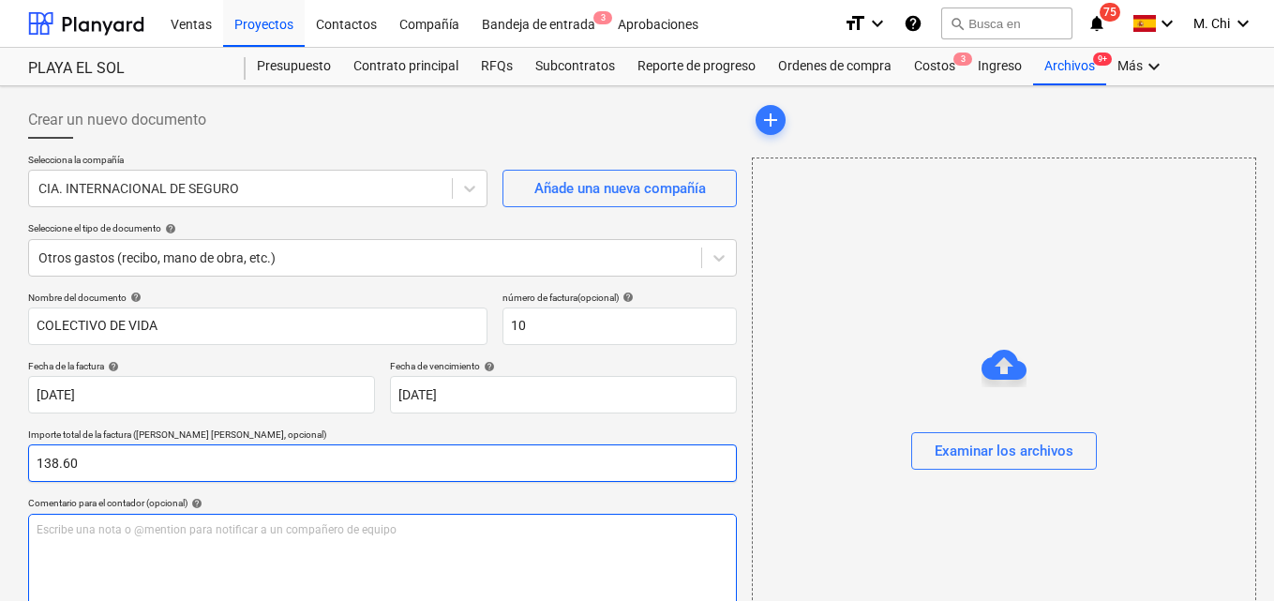
type input "138.60"
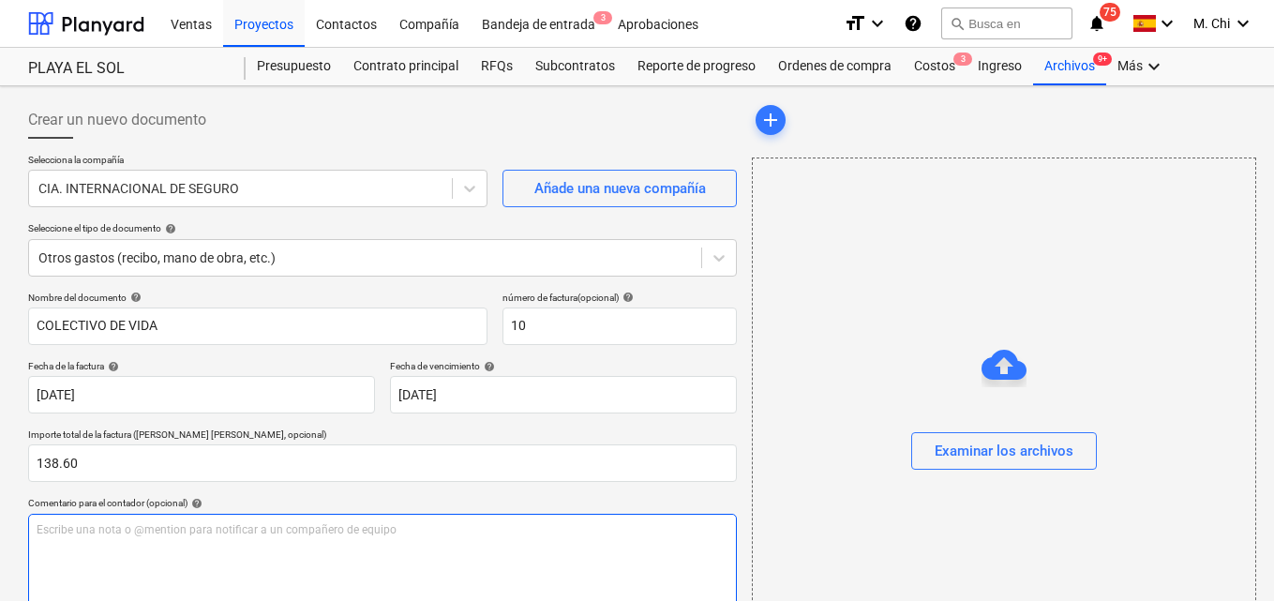
click at [91, 543] on div "Escribe una nota o @mention para notificar a un compañero de equipo ﻿" at bounding box center [382, 569] width 709 height 111
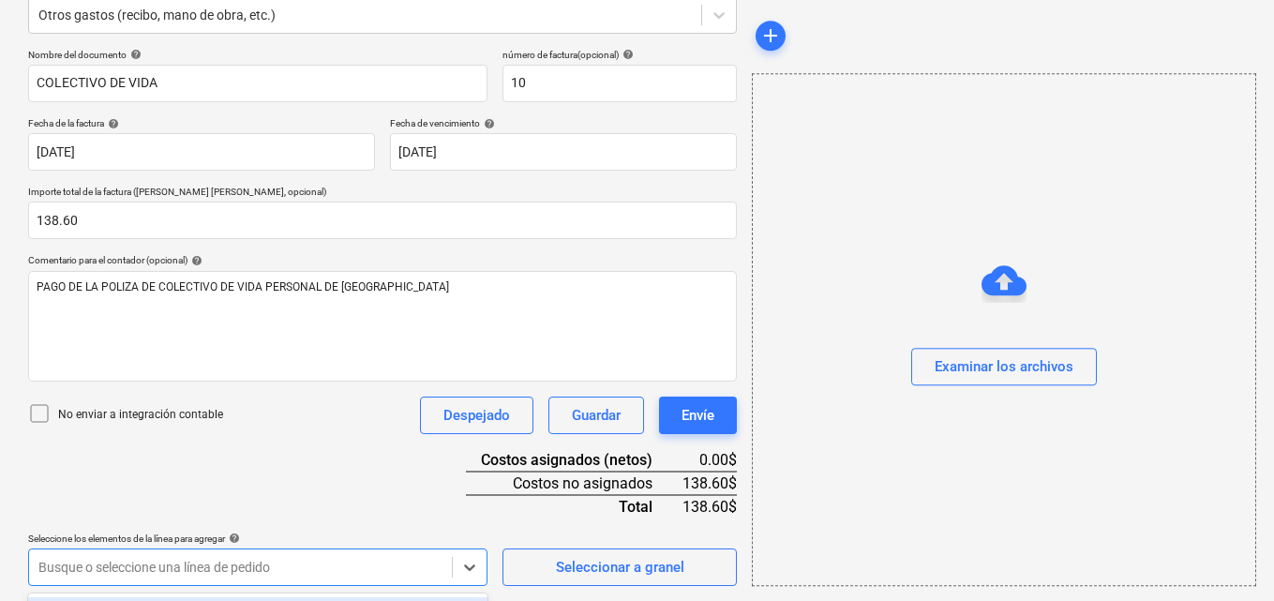
scroll to position [520, 0]
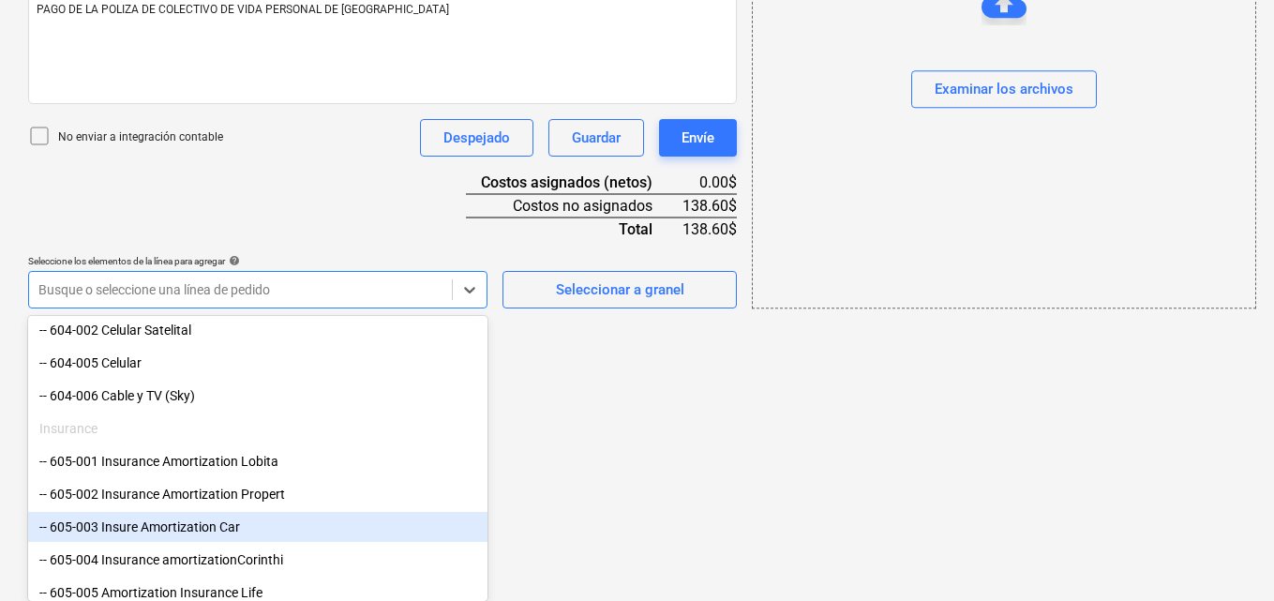
scroll to position [1312, 0]
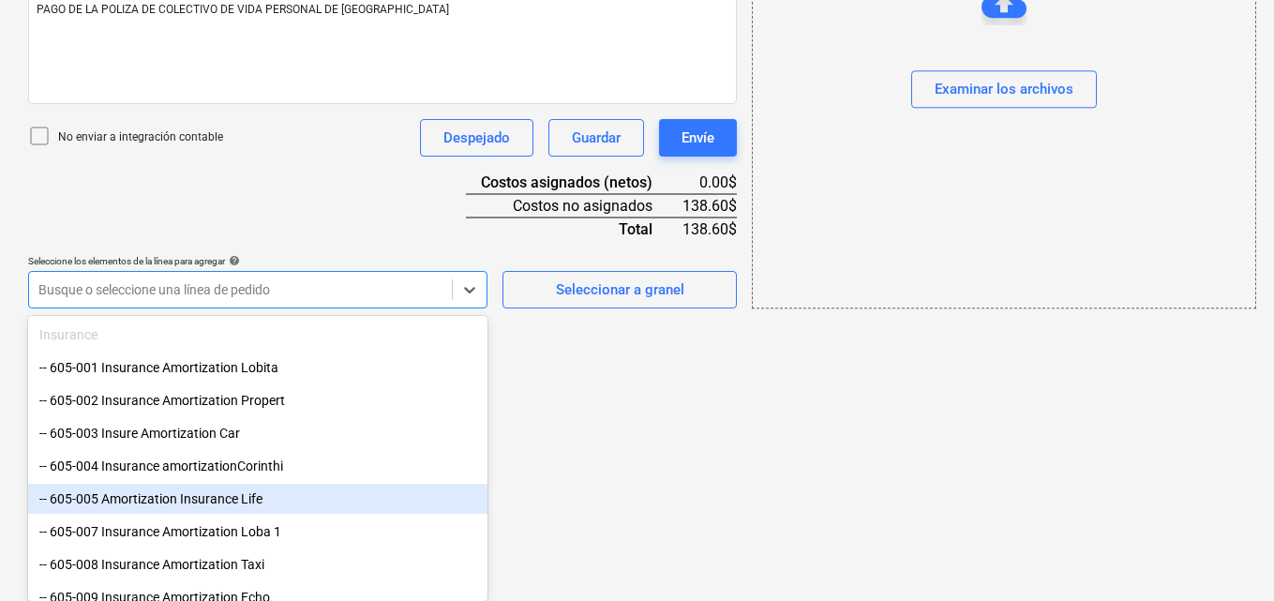
click at [117, 500] on div "-- 605-005 Amortization Insurance Life" at bounding box center [257, 499] width 459 height 30
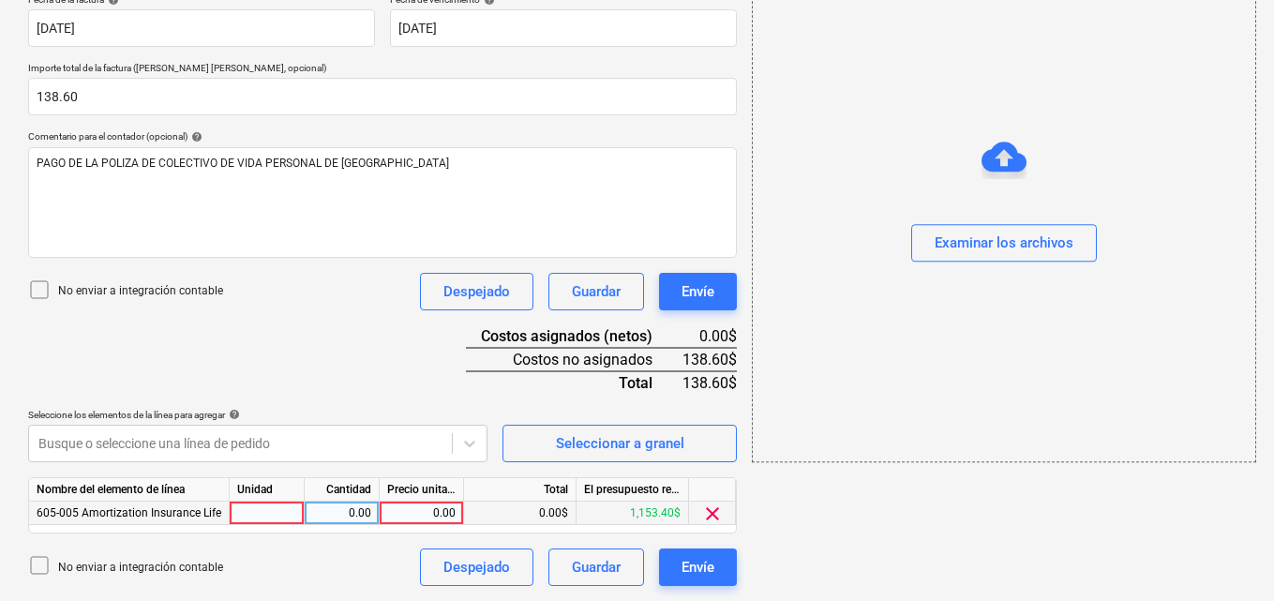
click at [274, 517] on div at bounding box center [267, 512] width 75 height 23
type input "1"
click at [357, 510] on div "0.00" at bounding box center [341, 512] width 59 height 23
click at [402, 506] on div "0.00" at bounding box center [421, 512] width 68 height 23
type input "138.60"
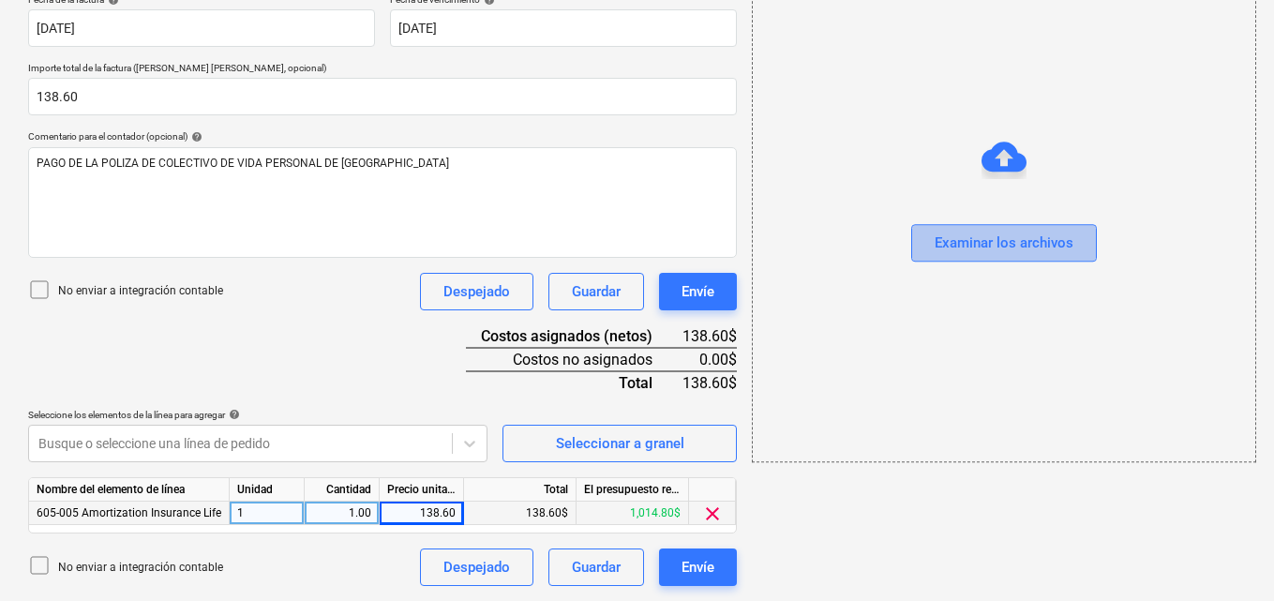
click at [1014, 240] on div "Examinar los archivos" at bounding box center [1003, 243] width 139 height 24
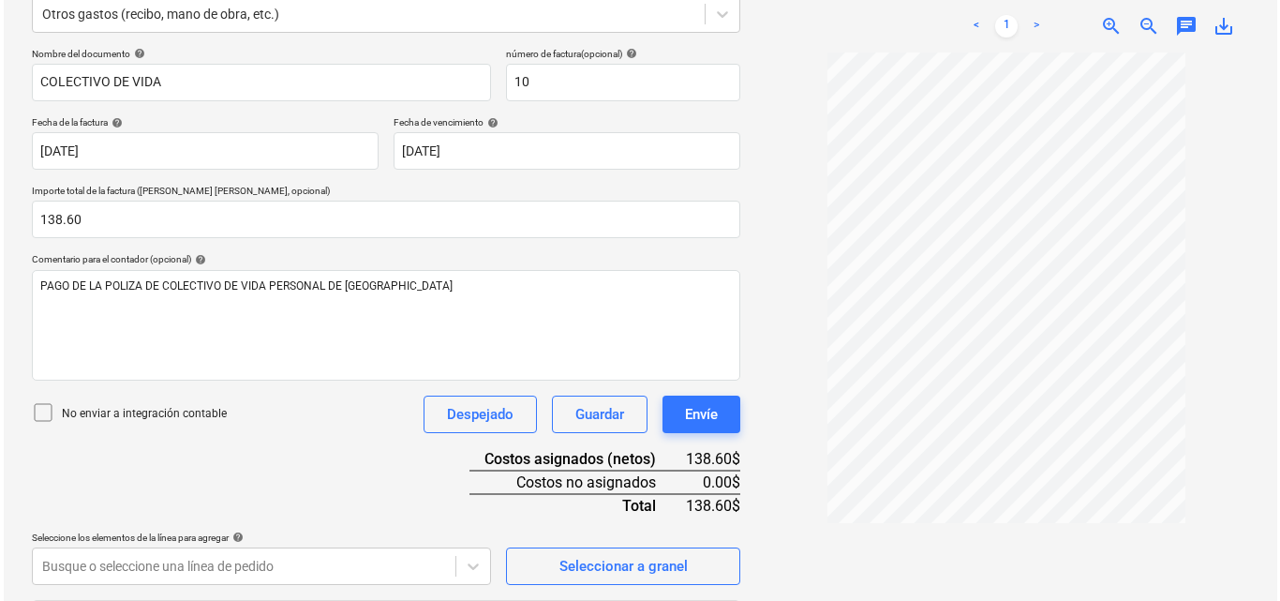
scroll to position [366, 0]
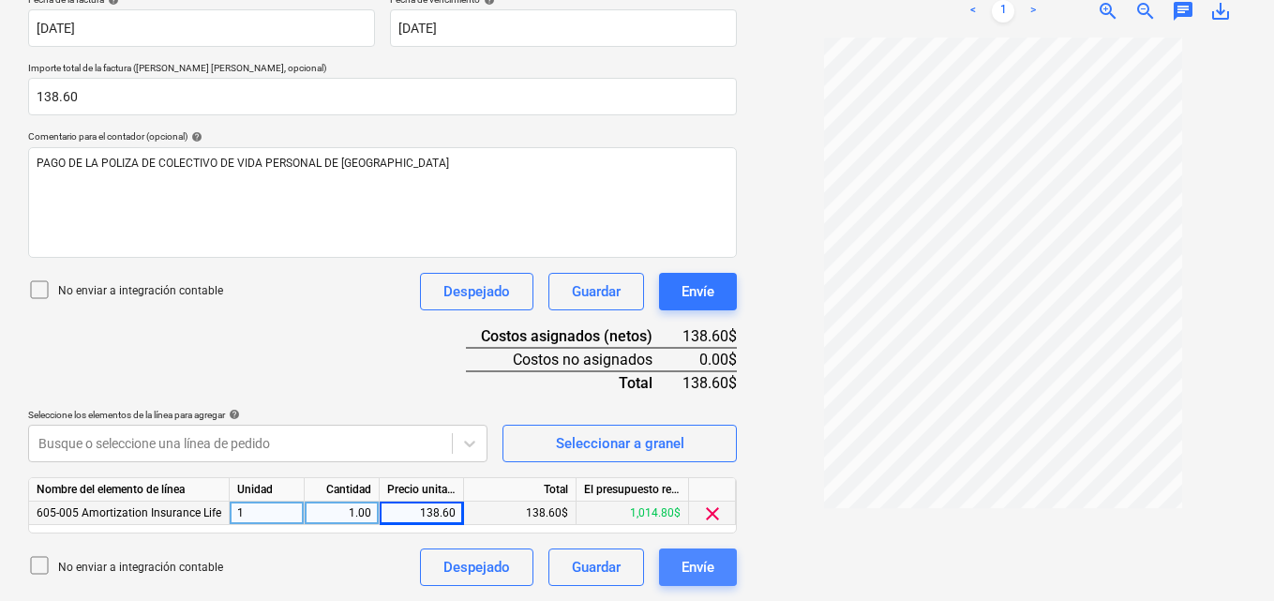
click at [709, 574] on div "Envíe" at bounding box center [697, 567] width 33 height 24
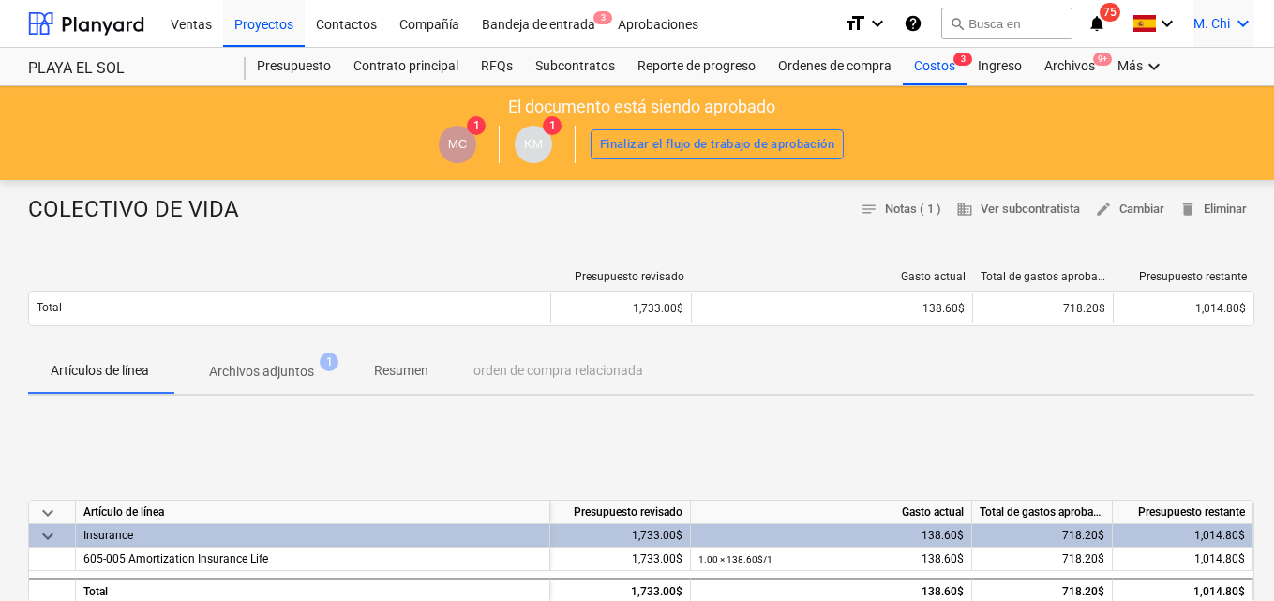
click at [1241, 25] on icon "keyboard_arrow_down" at bounding box center [1243, 23] width 22 height 22
click at [1190, 105] on div "Desconecta." at bounding box center [1198, 103] width 112 height 30
